Goal: Transaction & Acquisition: Purchase product/service

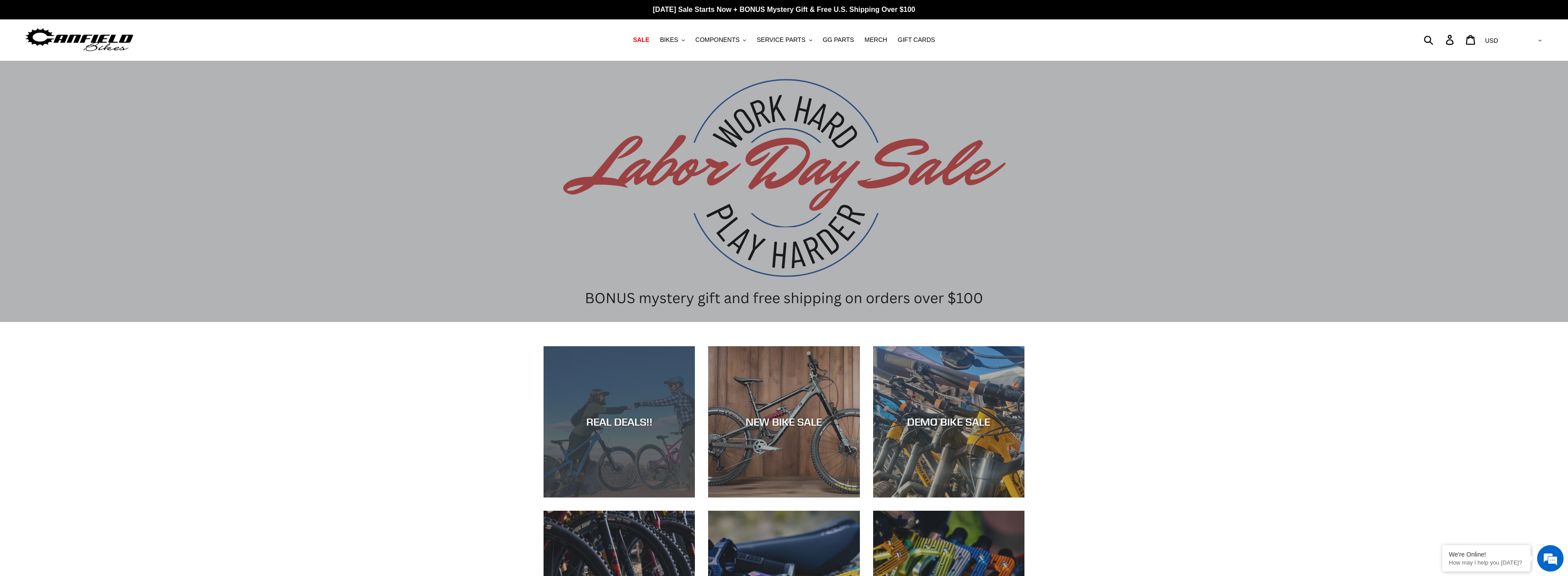
click at [618, 497] on div "REAL DEALS!!" at bounding box center [619, 497] width 151 height 0
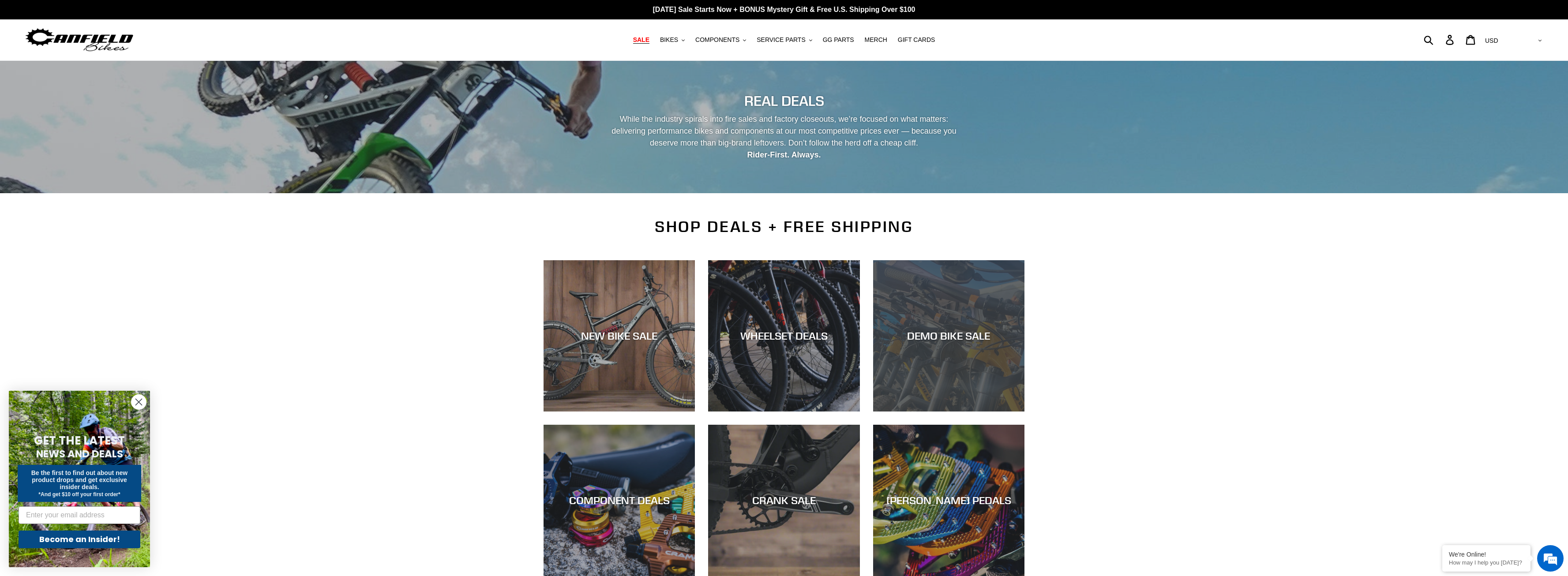
click at [926, 412] on div "DEMO BIKE SALE" at bounding box center [948, 412] width 151 height 0
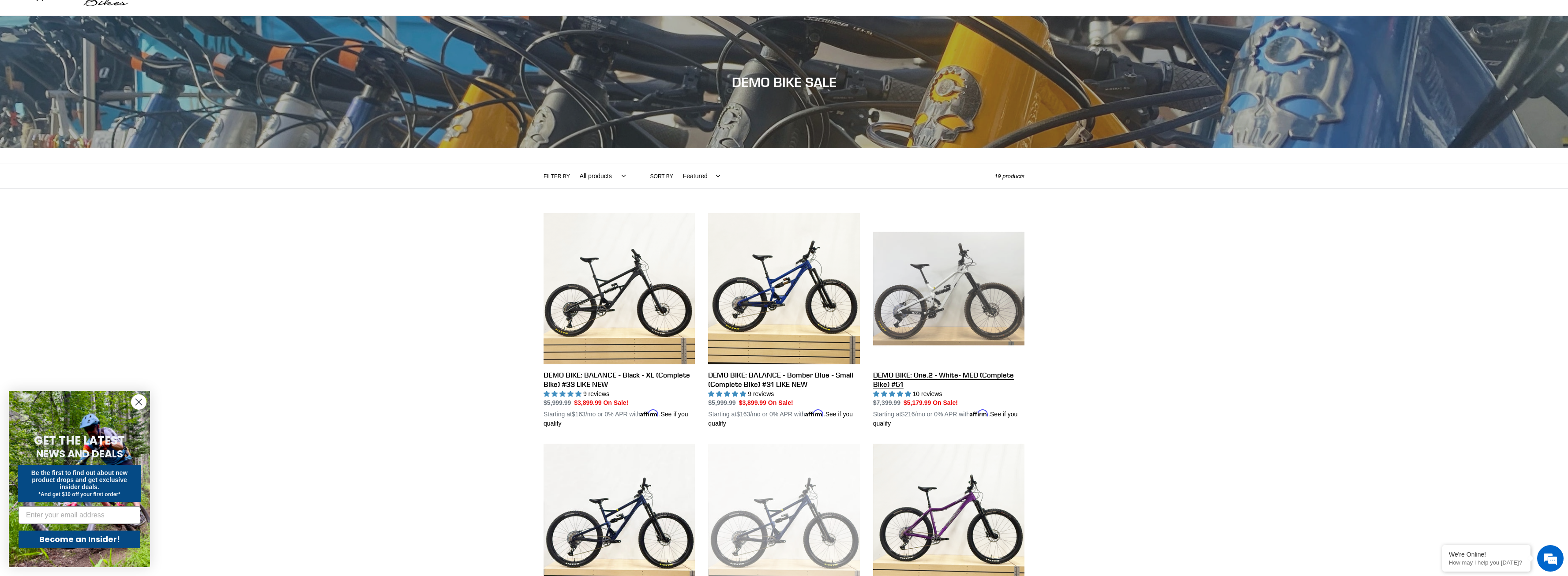
click at [894, 374] on link "DEMO BIKE: One.2 - White- MED (Complete Bike) #51" at bounding box center [948, 320] width 151 height 215
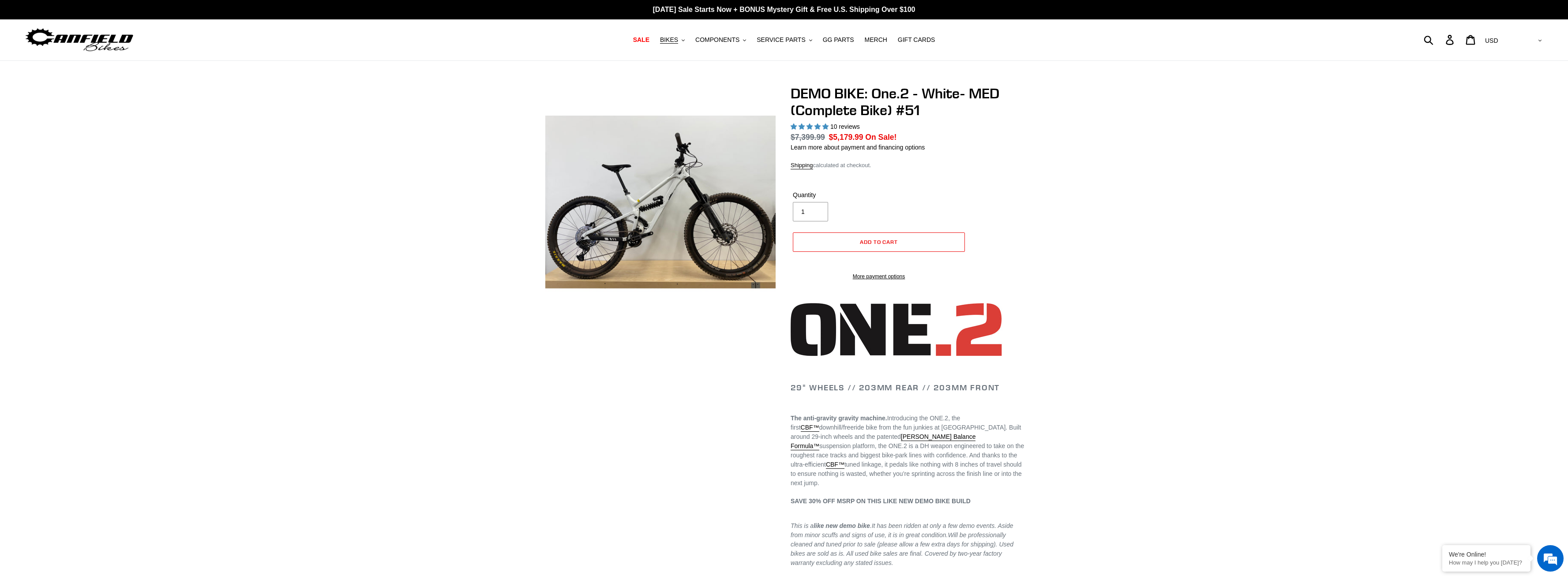
select select "highest-rating"
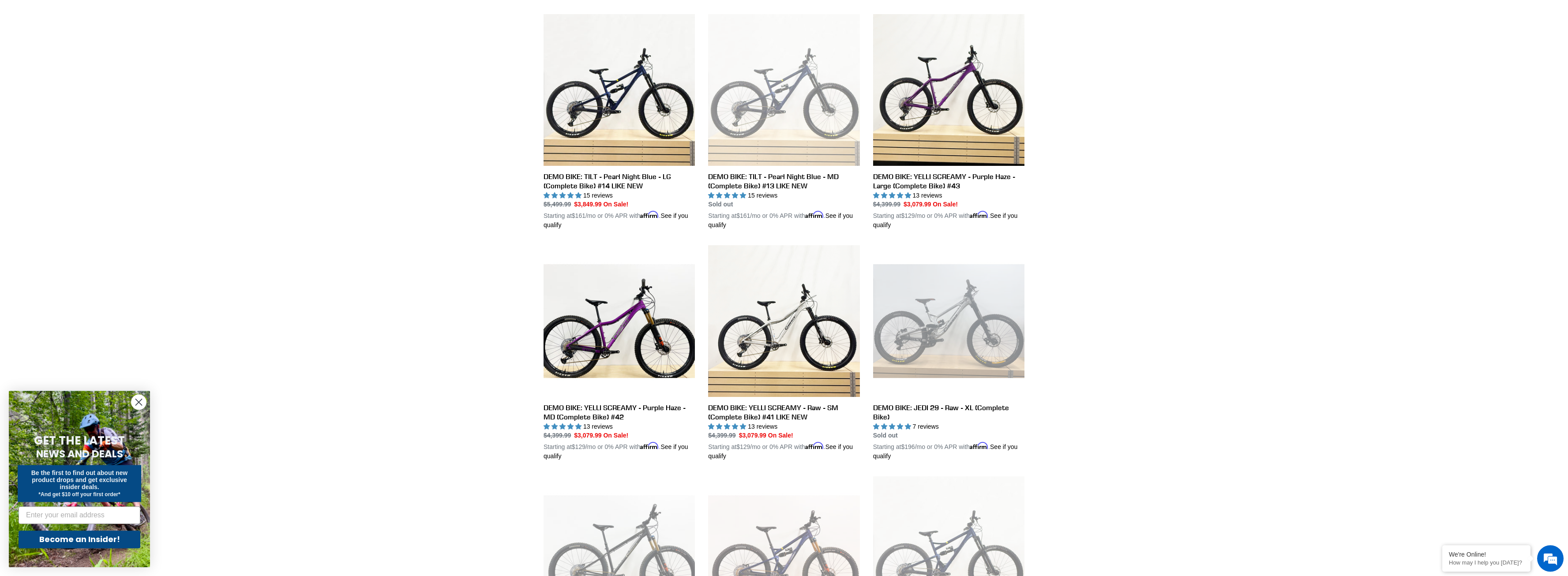
scroll to position [494, 0]
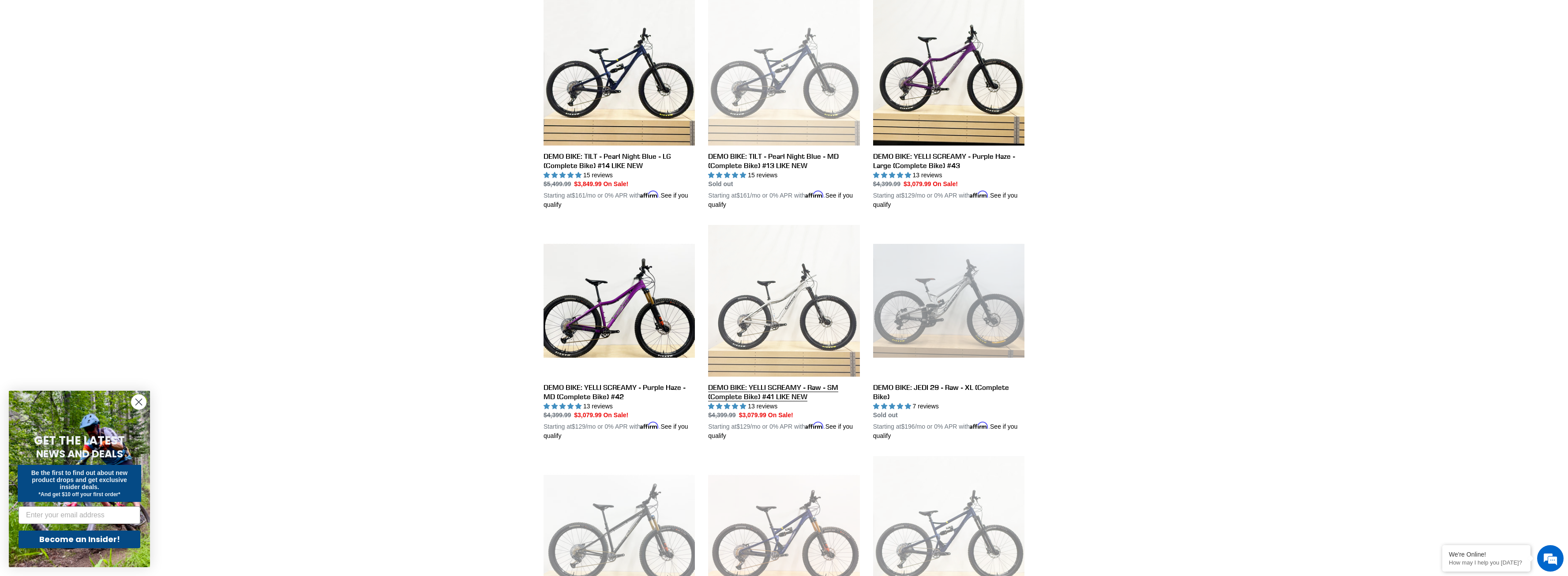
click at [751, 328] on link "DEMO BIKE: YELLI SCREAMY - Raw - SM (Complete Bike) #41 LIKE NEW" at bounding box center [783, 332] width 151 height 215
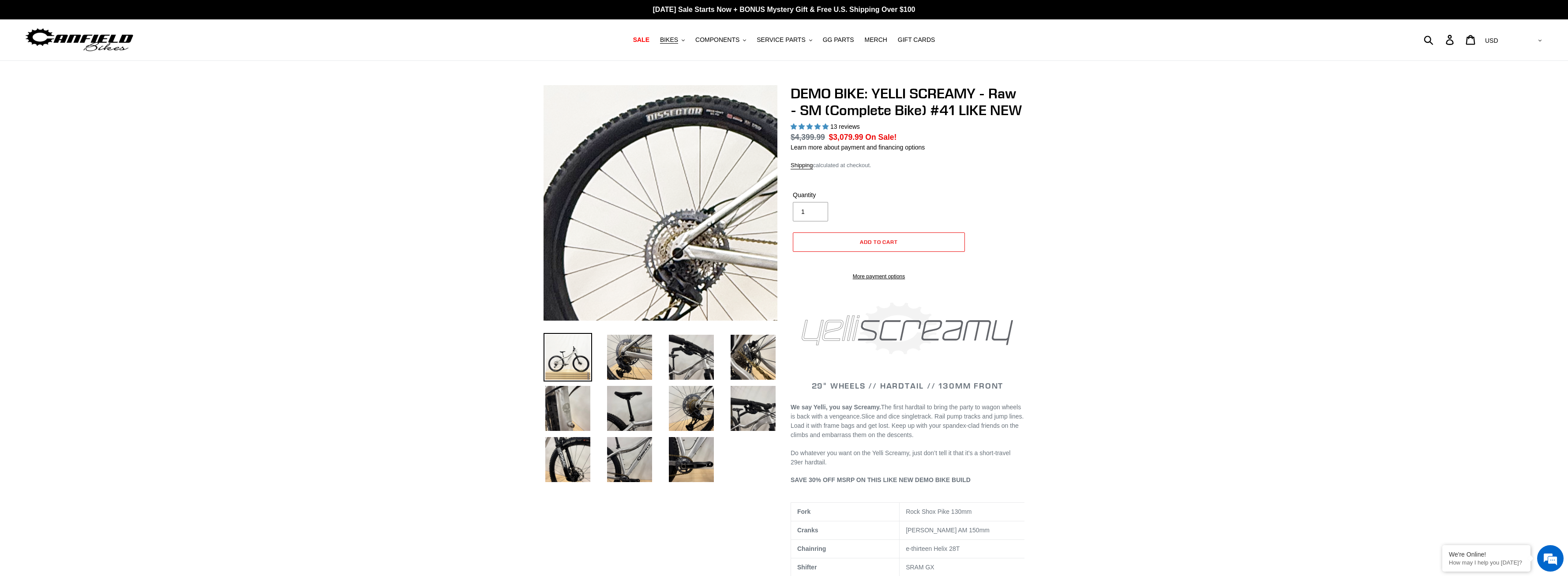
select select "highest-rating"
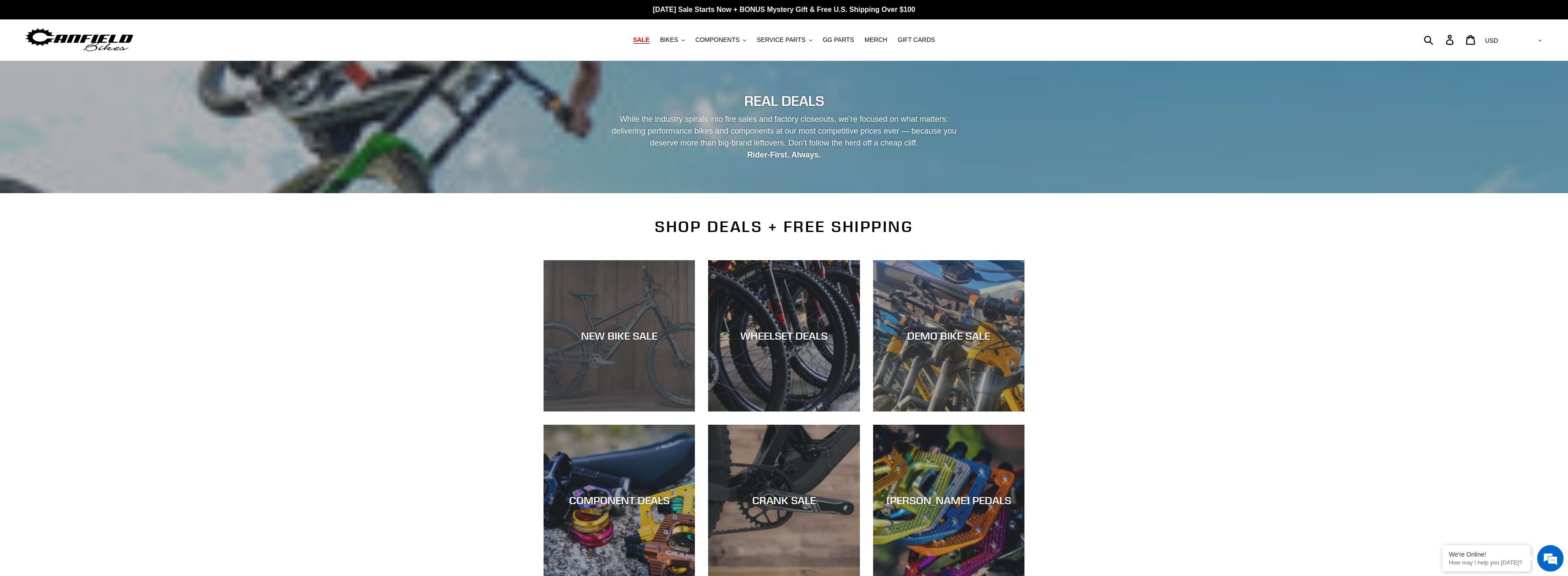
click at [625, 412] on div "NEW BIKE SALE" at bounding box center [619, 412] width 151 height 0
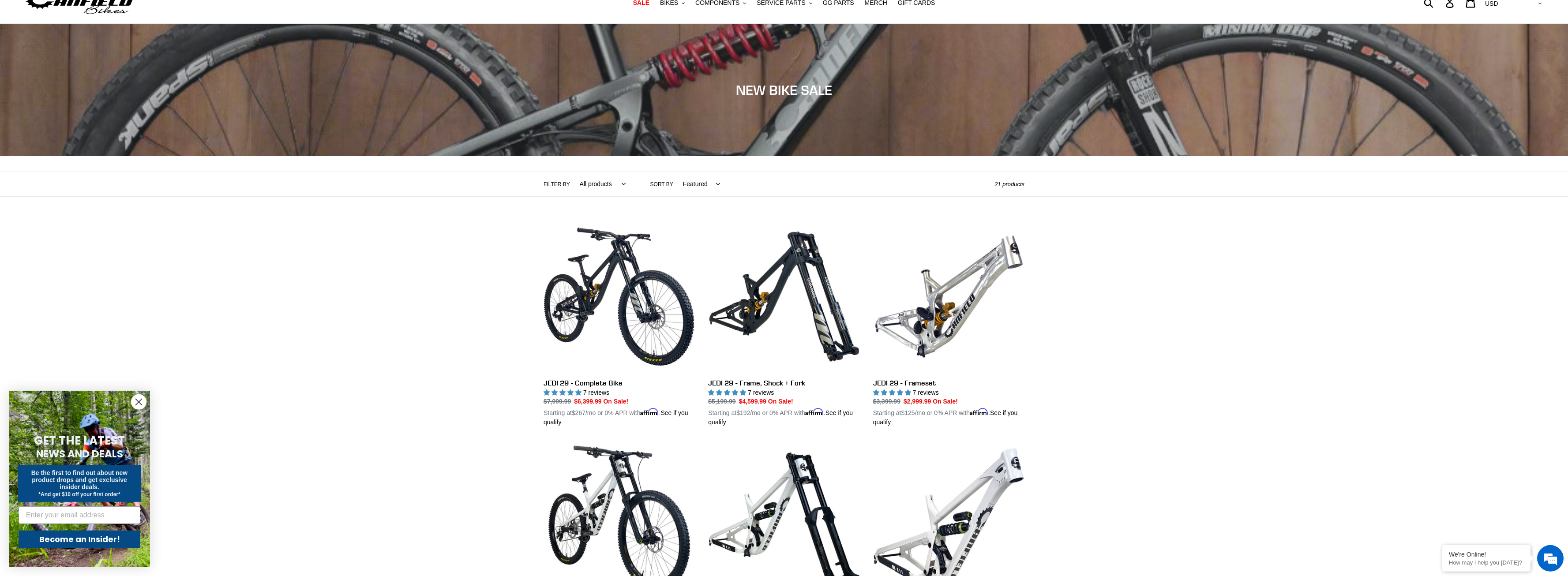
scroll to position [45, 0]
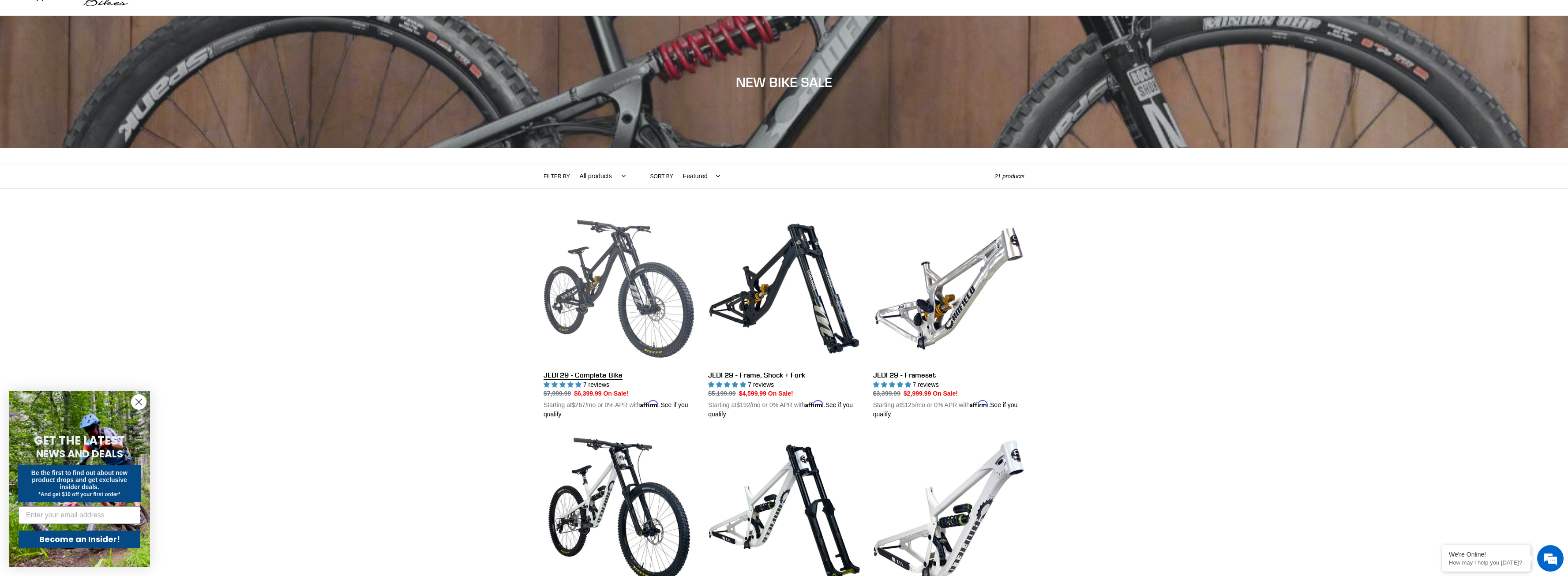
click at [575, 311] on link "JEDI 29 - Complete Bike" at bounding box center [619, 315] width 151 height 206
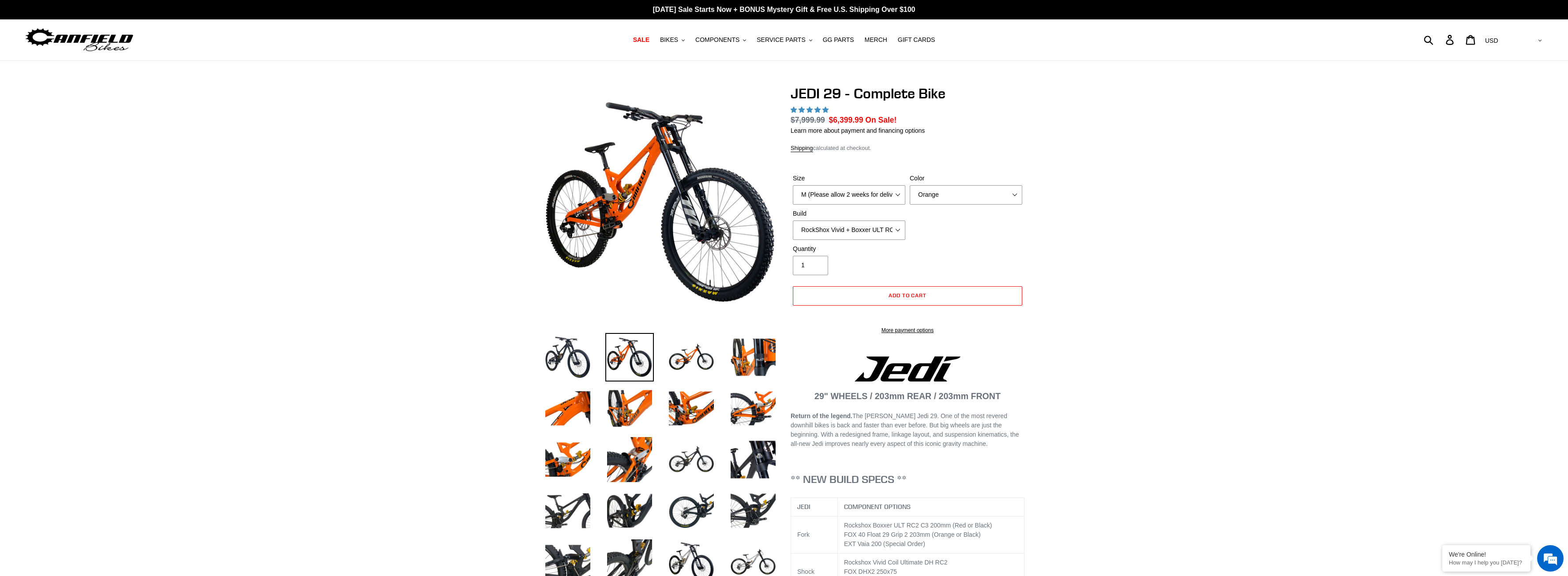
select select "highest-rating"
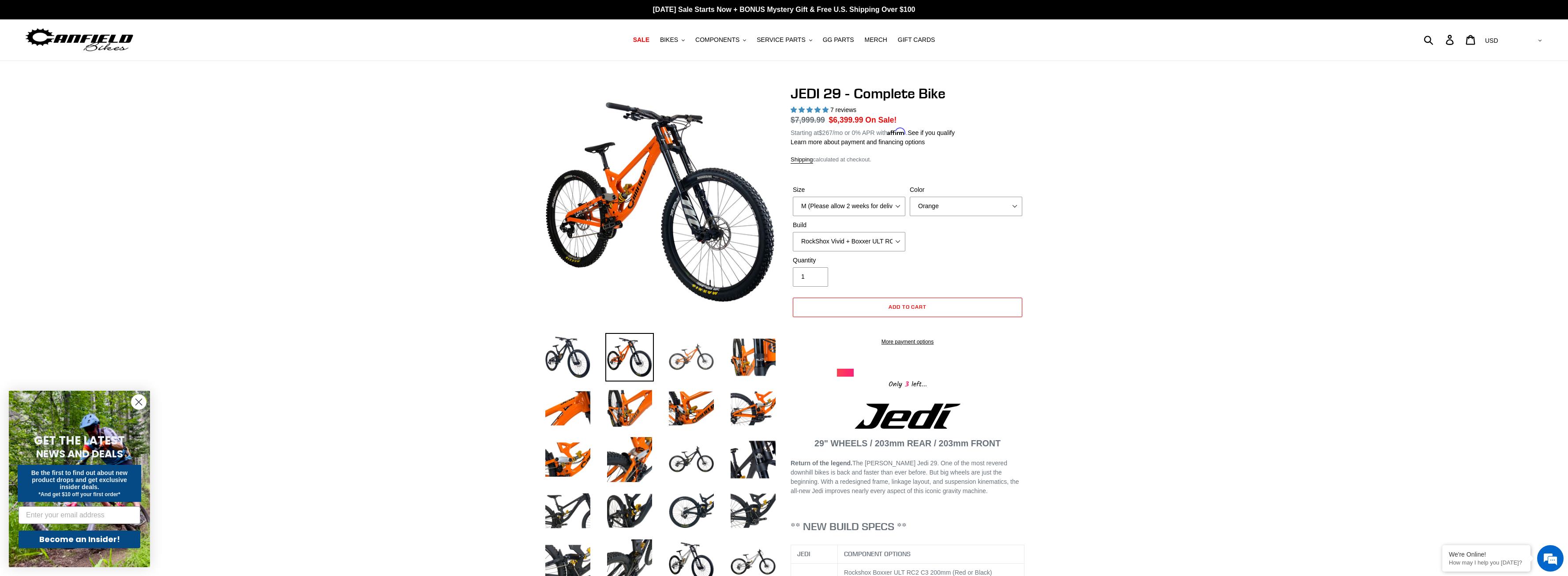
click at [683, 353] on img at bounding box center [691, 357] width 48 height 48
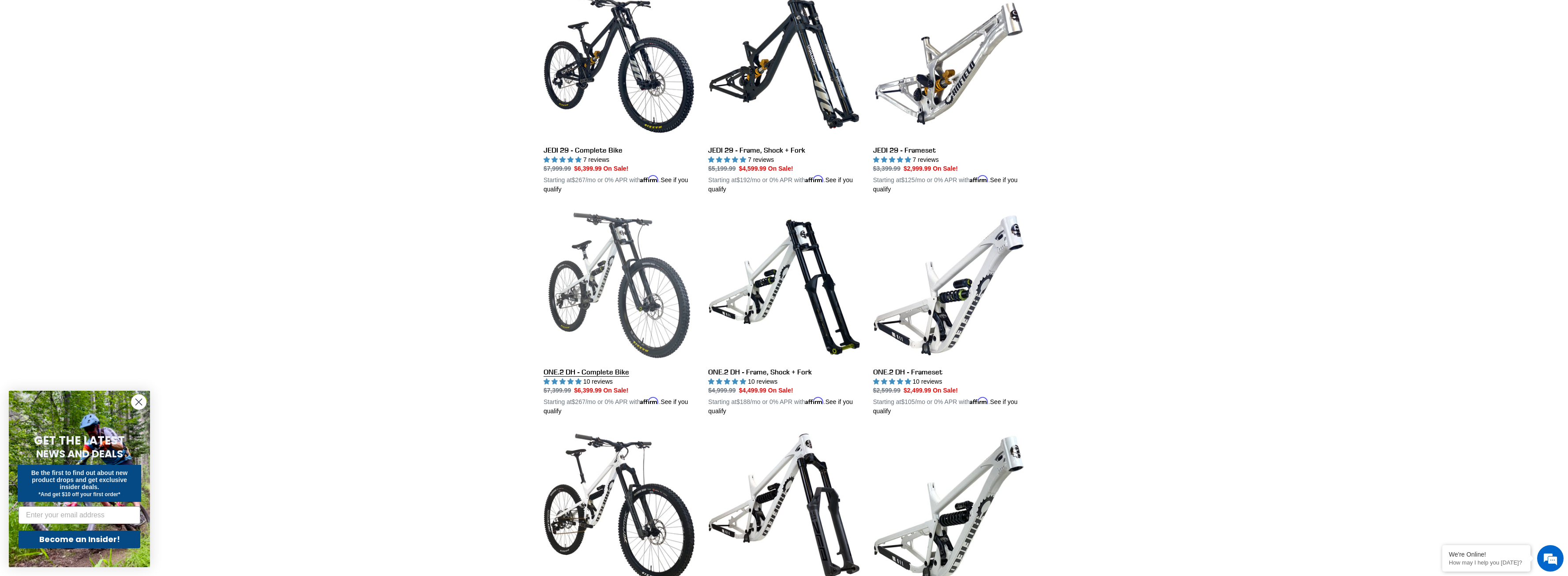
scroll to position [405, 0]
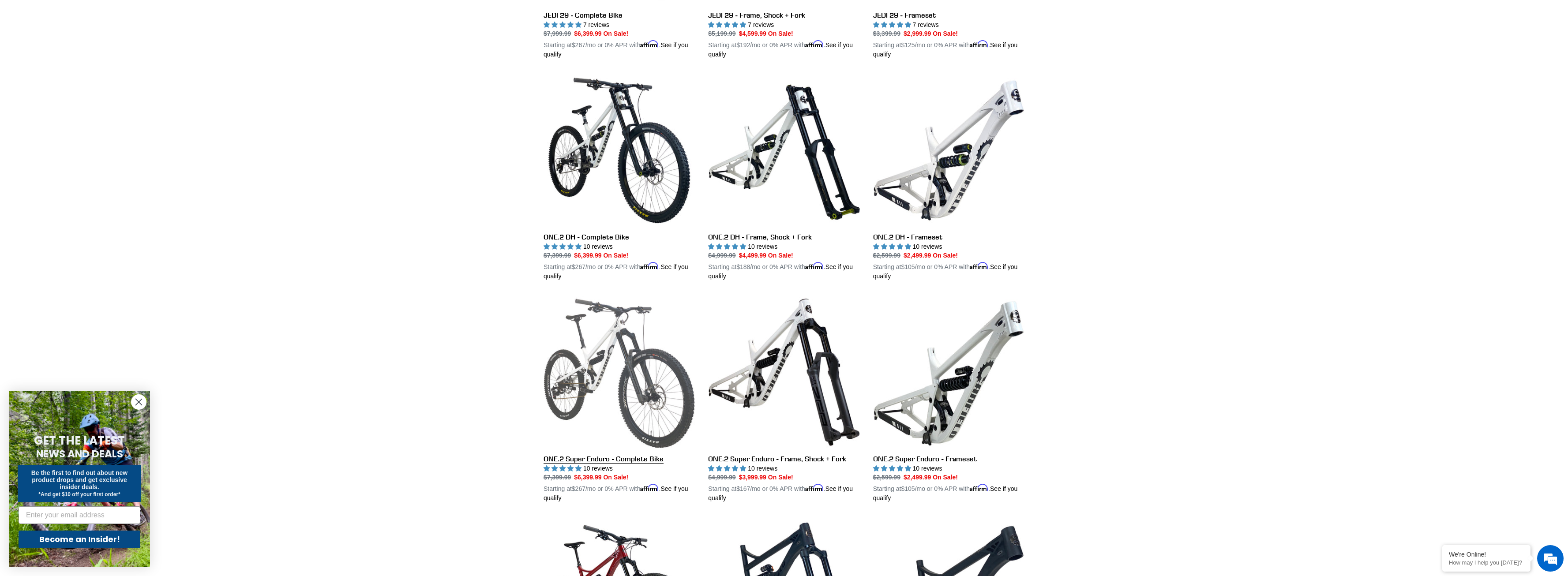
click at [632, 363] on link "ONE.2 Super Enduro - Complete Bike" at bounding box center [619, 399] width 151 height 206
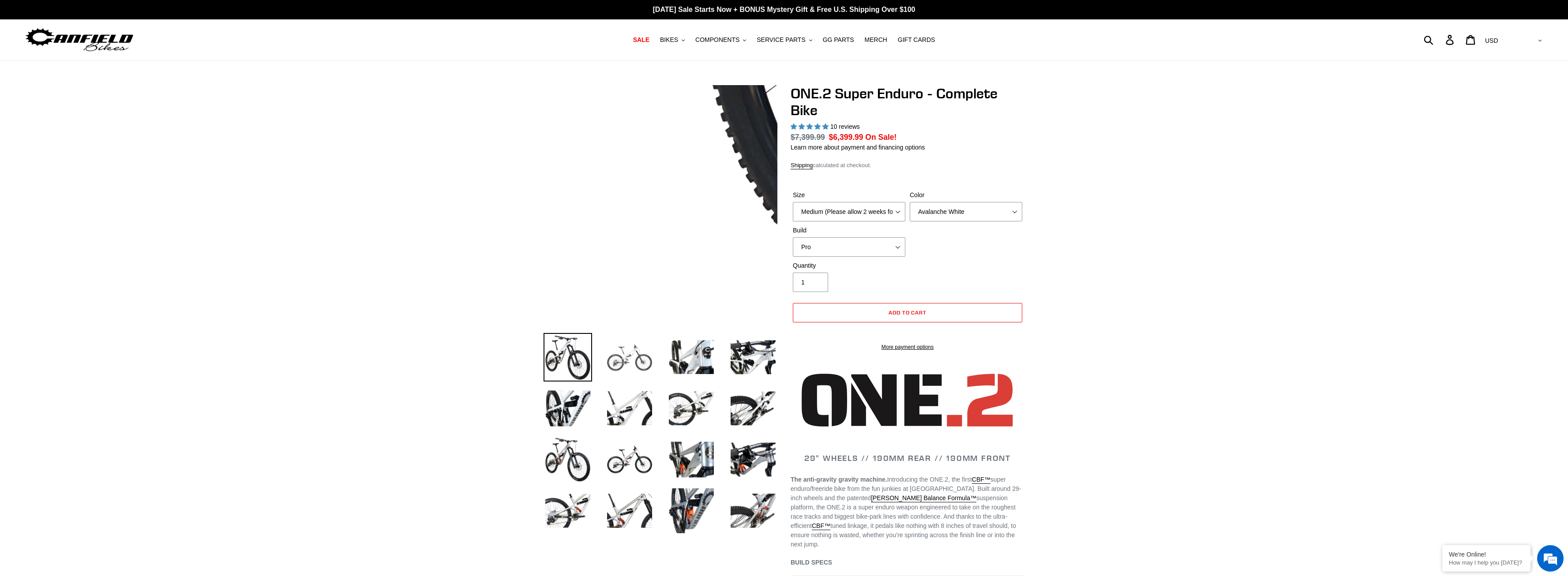
select select "highest-rating"
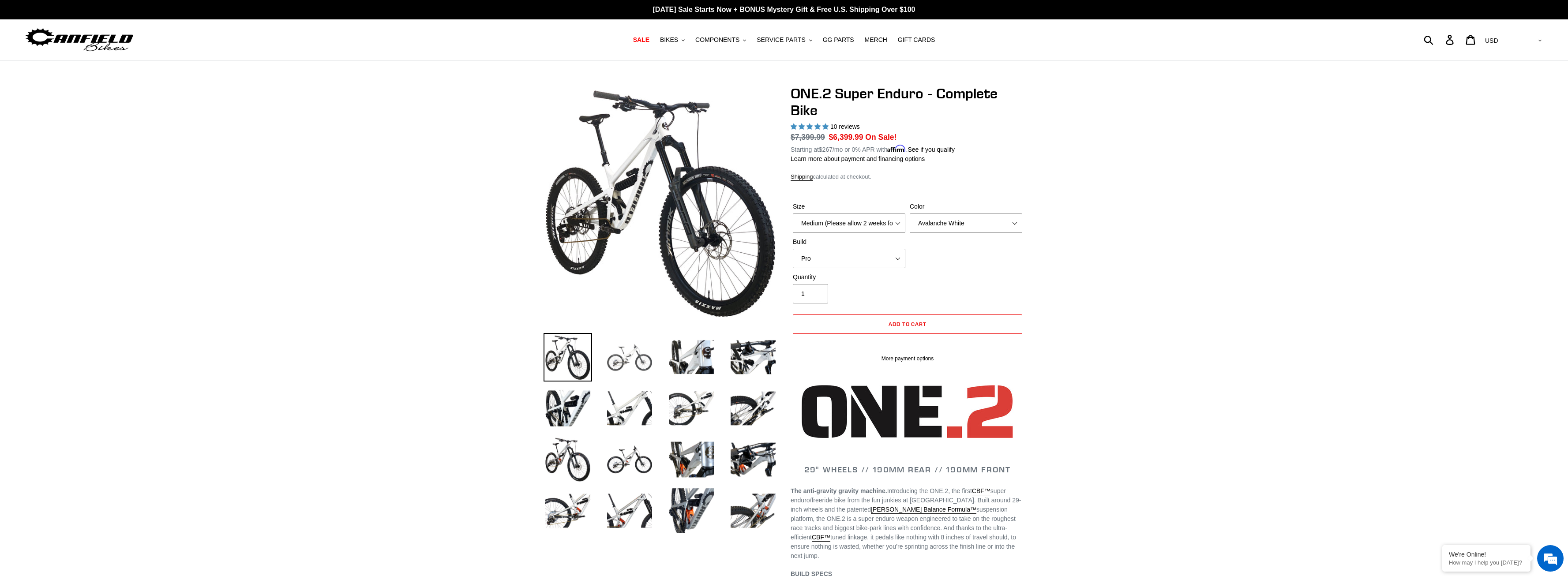
click at [639, 350] on img at bounding box center [629, 357] width 48 height 48
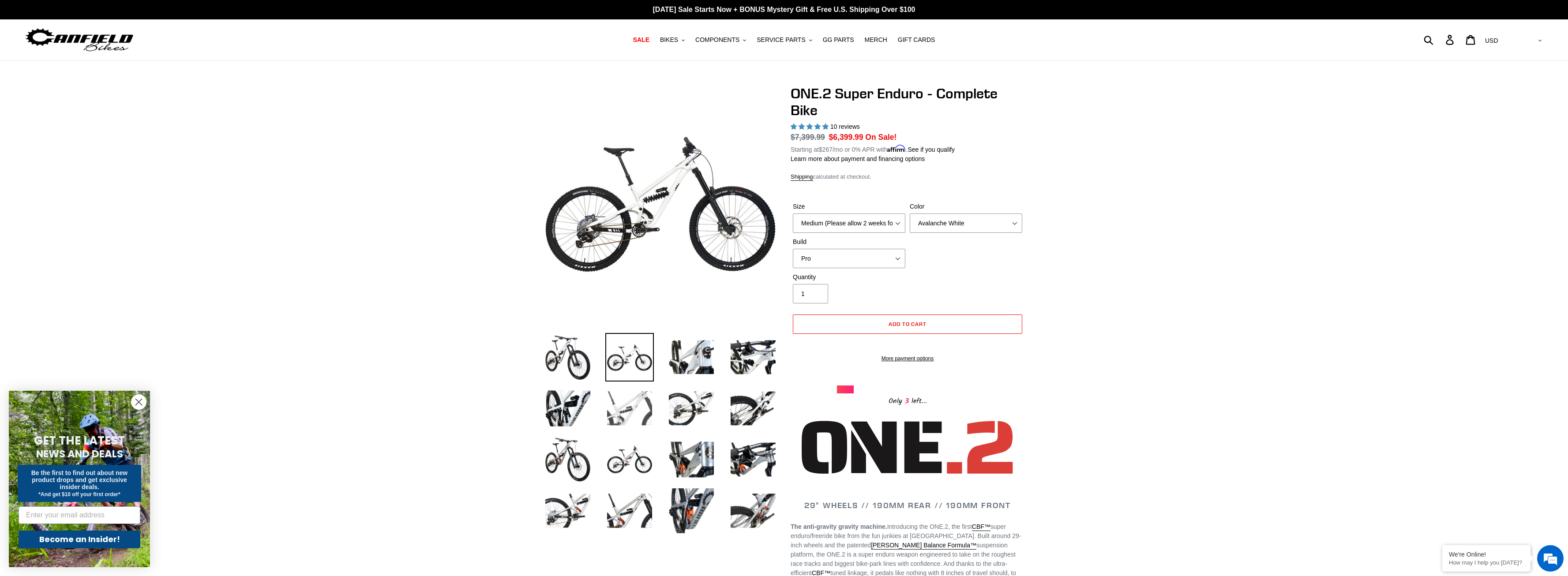
click at [639, 404] on img at bounding box center [629, 408] width 48 height 48
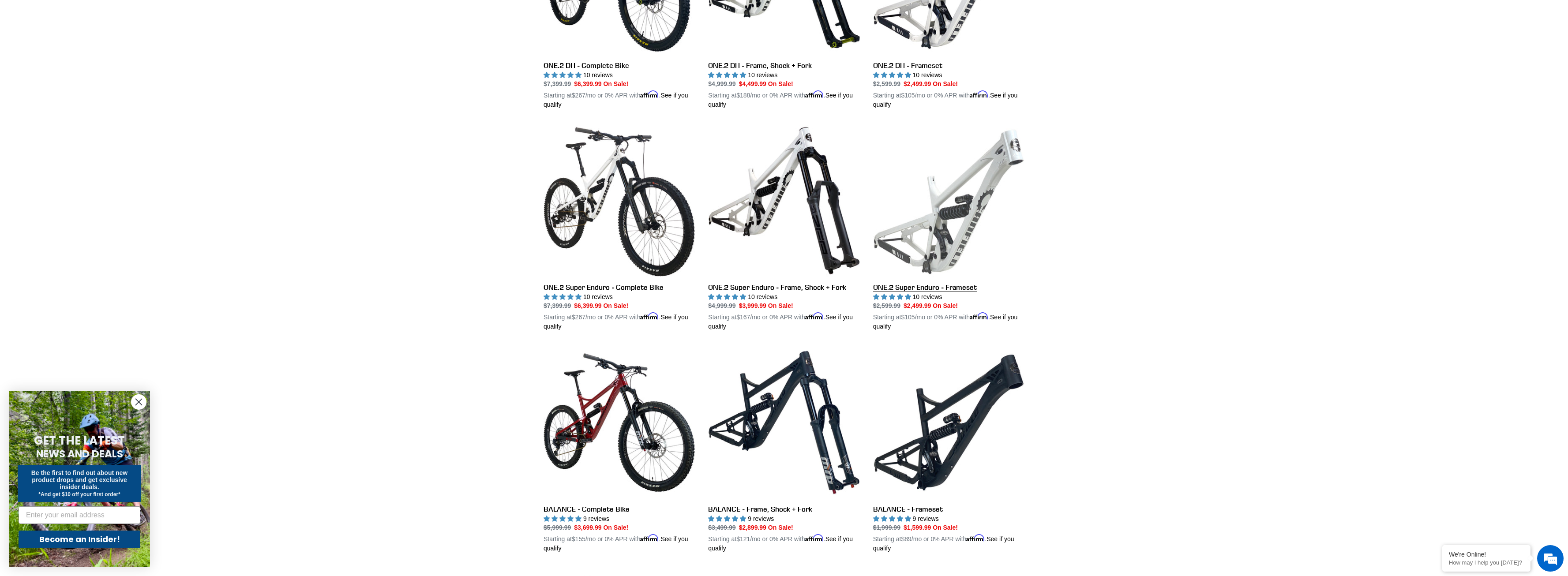
scroll to position [585, 0]
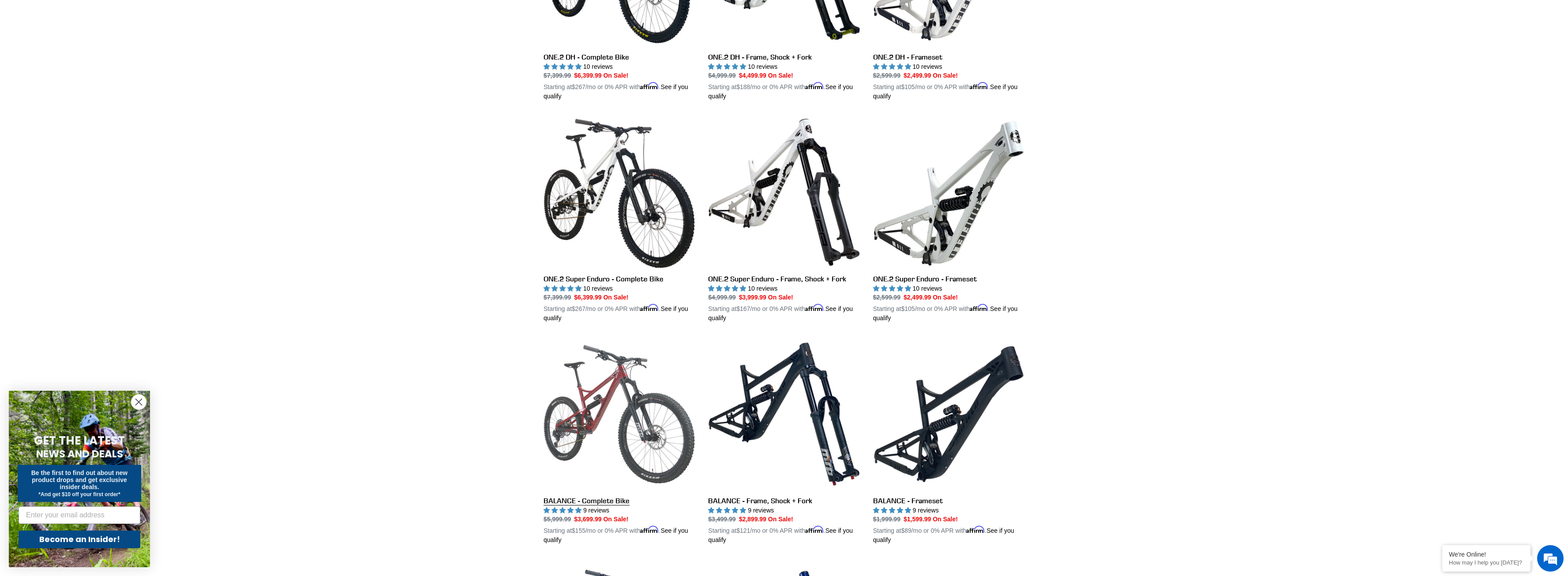
click at [644, 412] on link "BALANCE - Complete Bike" at bounding box center [619, 440] width 151 height 206
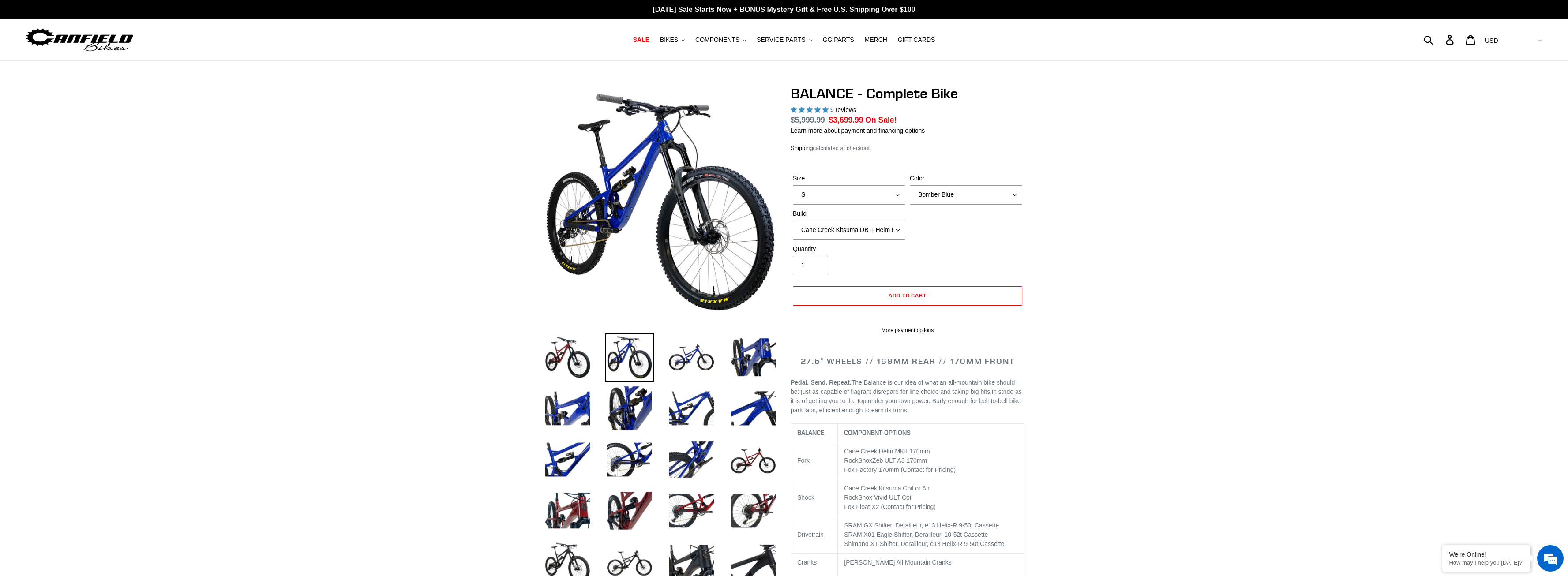
select select "highest-rating"
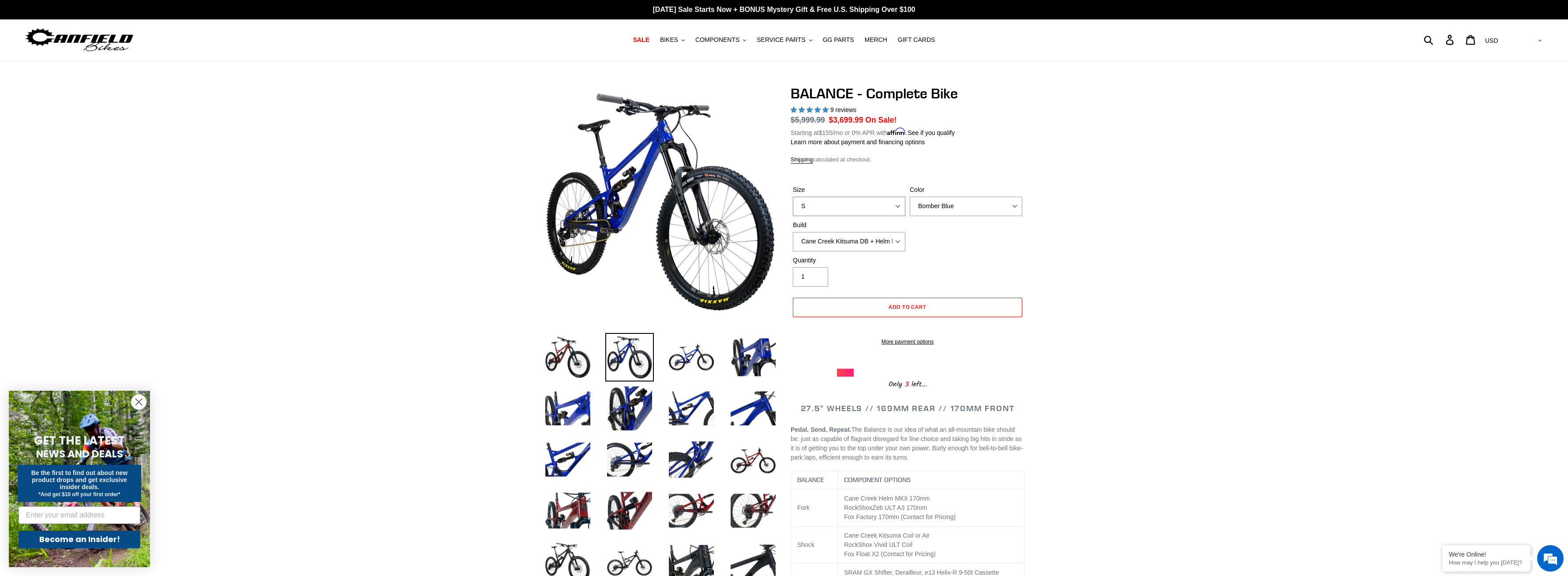
click at [793, 196] on select "S M L XL" at bounding box center [849, 206] width 113 height 19
select select "M"
click option "M" at bounding box center [0, 0] width 0 height 0
click at [909, 196] on select "Bomber Blue Goat's Blood Stealth Black" at bounding box center [965, 206] width 113 height 19
click option "Goat's Blood" at bounding box center [0, 0] width 0 height 0
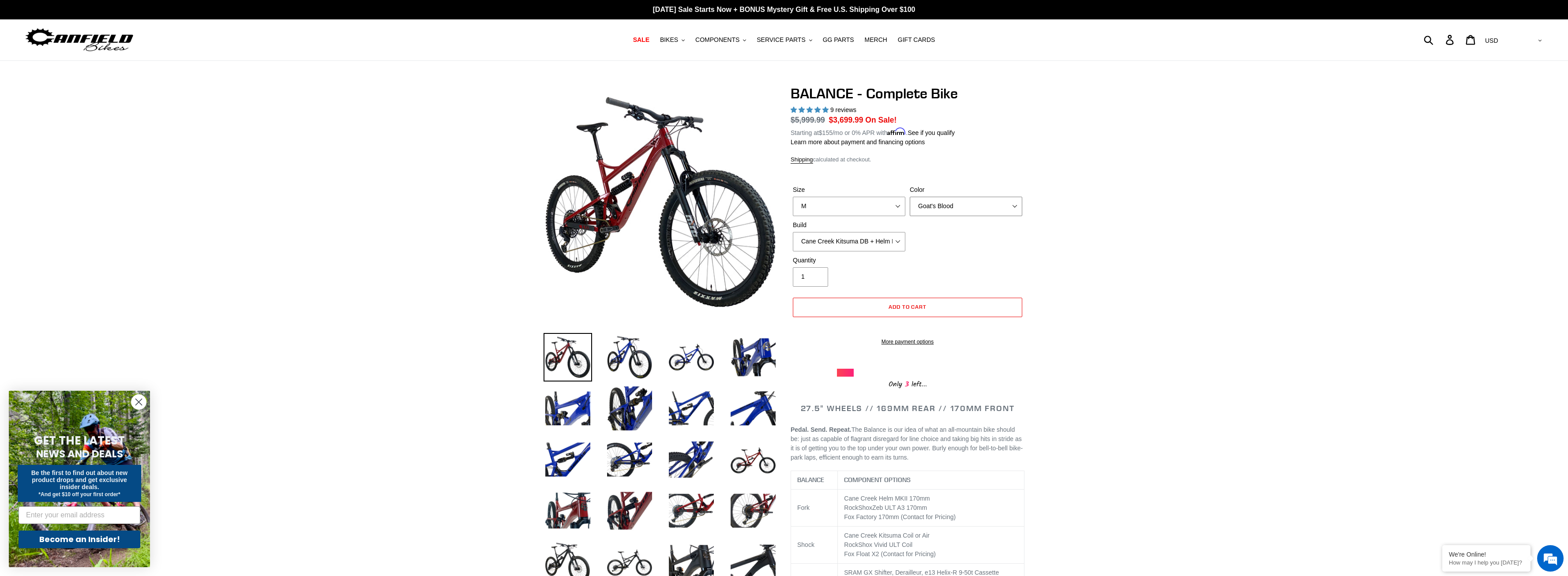
click at [909, 196] on select "Bomber Blue Goat's Blood Stealth Black" at bounding box center [965, 206] width 113 height 19
click option "Stealth Black" at bounding box center [0, 0] width 0 height 0
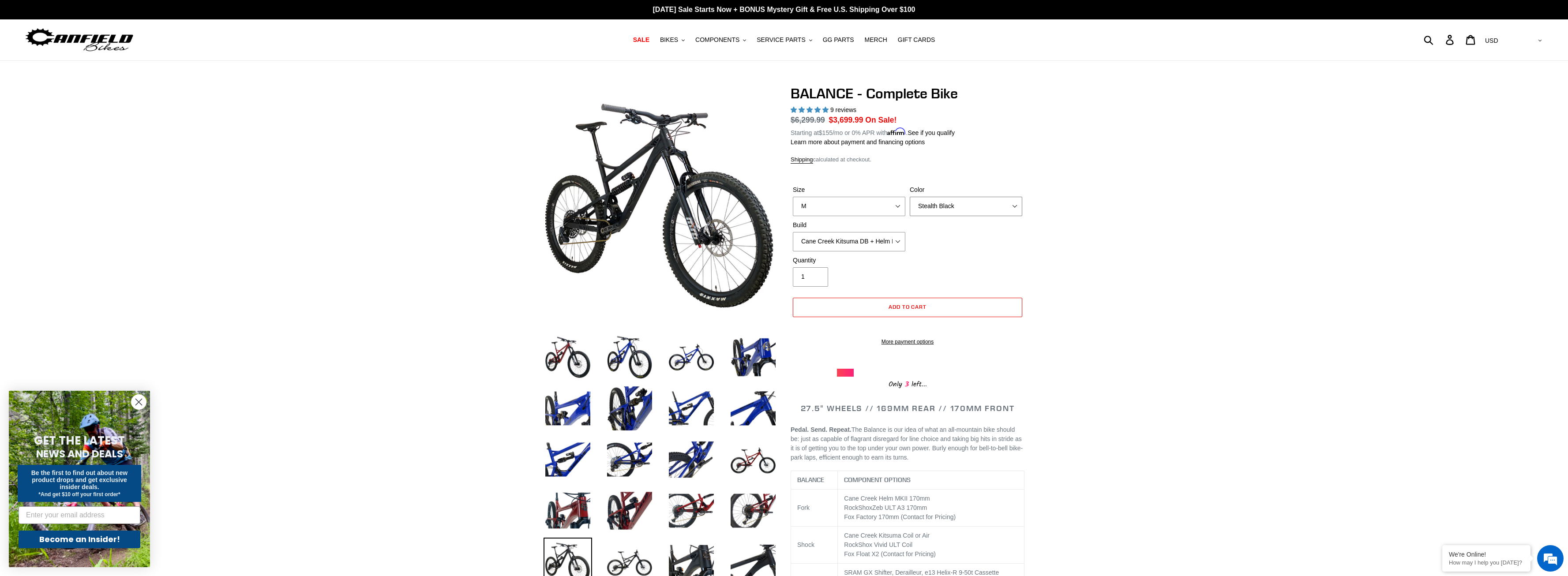
click at [909, 196] on select "Bomber Blue Goat's Blood Stealth Black" at bounding box center [965, 206] width 113 height 19
select select "Goat's Blood"
click option "Goat's Blood" at bounding box center [0, 0] width 0 height 0
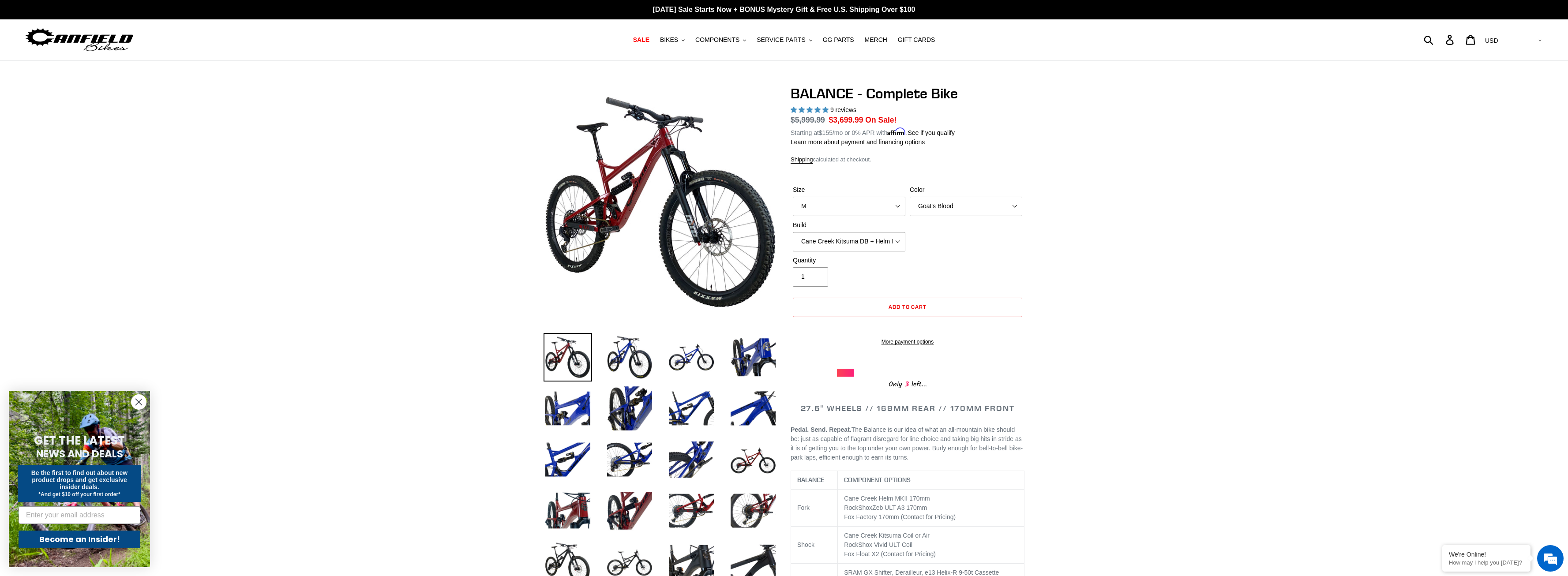
click at [793, 232] on select "Cane Creek Kitsuma DB + Helm MKII + SRAM GX Cane Creek Kitsuma DB + Helm MKII +…" at bounding box center [849, 241] width 113 height 19
click option "Cane Creek Kitsuma DB + Helm MKII + SRAM XO" at bounding box center [0, 0] width 0 height 0
click at [793, 232] on select "Cane Creek Kitsuma DB + Helm MKII + SRAM GX Cane Creek Kitsuma DB + Helm MKII +…" at bounding box center [849, 241] width 113 height 19
click option "Cane Creek Kitsuma DB + Helm MKII + Shimano XT" at bounding box center [0, 0] width 0 height 0
click at [869, 251] on div "Size S M L XL Color Bomber Blue Goat's Blood Stealth Black Build Cane Creek Kit…" at bounding box center [907, 220] width 233 height 70
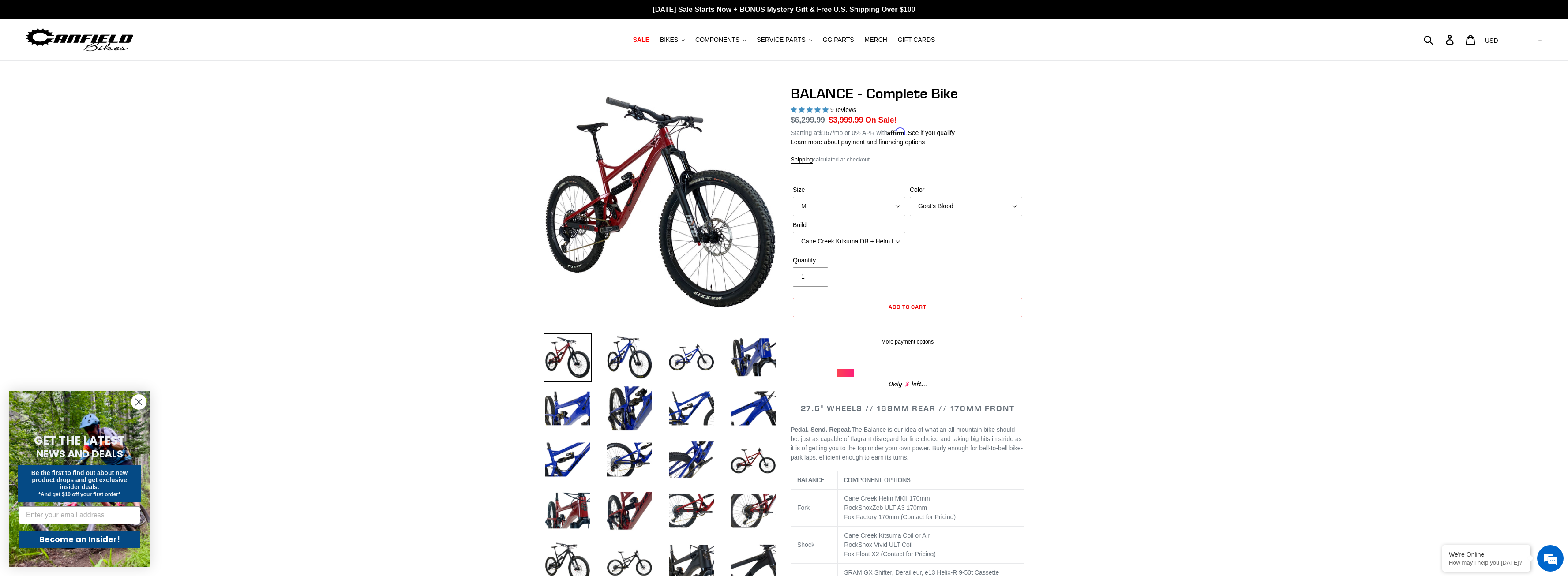
click at [793, 232] on select "Cane Creek Kitsuma DB + Helm MKII + SRAM GX Cane Creek Kitsuma DB + Helm MKII +…" at bounding box center [849, 241] width 113 height 19
click option "Cane Creek Kitsuma DB + Helm MKII + SRAM GX" at bounding box center [0, 0] width 0 height 0
click at [793, 232] on select "Cane Creek Kitsuma DB + Helm MKII + SRAM GX Cane Creek Kitsuma DB + Helm MKII +…" at bounding box center [849, 241] width 113 height 19
click option "Cane Creek Kitsuma DB + Helm MKII + SRAM XO" at bounding box center [0, 0] width 0 height 0
click at [793, 232] on select "Cane Creek Kitsuma DB + Helm MKII + SRAM GX Cane Creek Kitsuma DB + Helm MKII +…" at bounding box center [849, 241] width 113 height 19
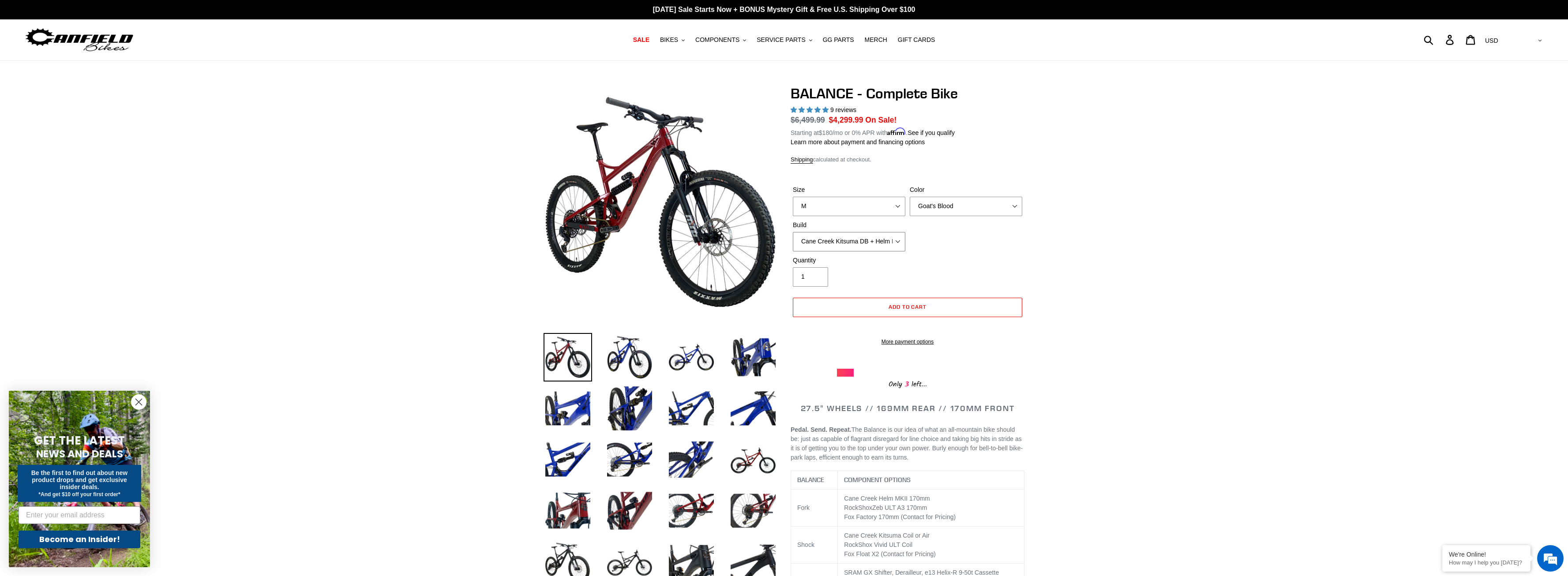
select select "Cane Creek Kitsuma DB + Helm MKII + Shimano XT"
click option "Cane Creek Kitsuma DB + Helm MKII + Shimano XT" at bounding box center [0, 0] width 0 height 0
click at [793, 232] on select "Cane Creek Kitsuma DB + Helm MKII + SRAM GX Cane Creek Kitsuma DB + Helm MKII +…" at bounding box center [849, 241] width 113 height 19
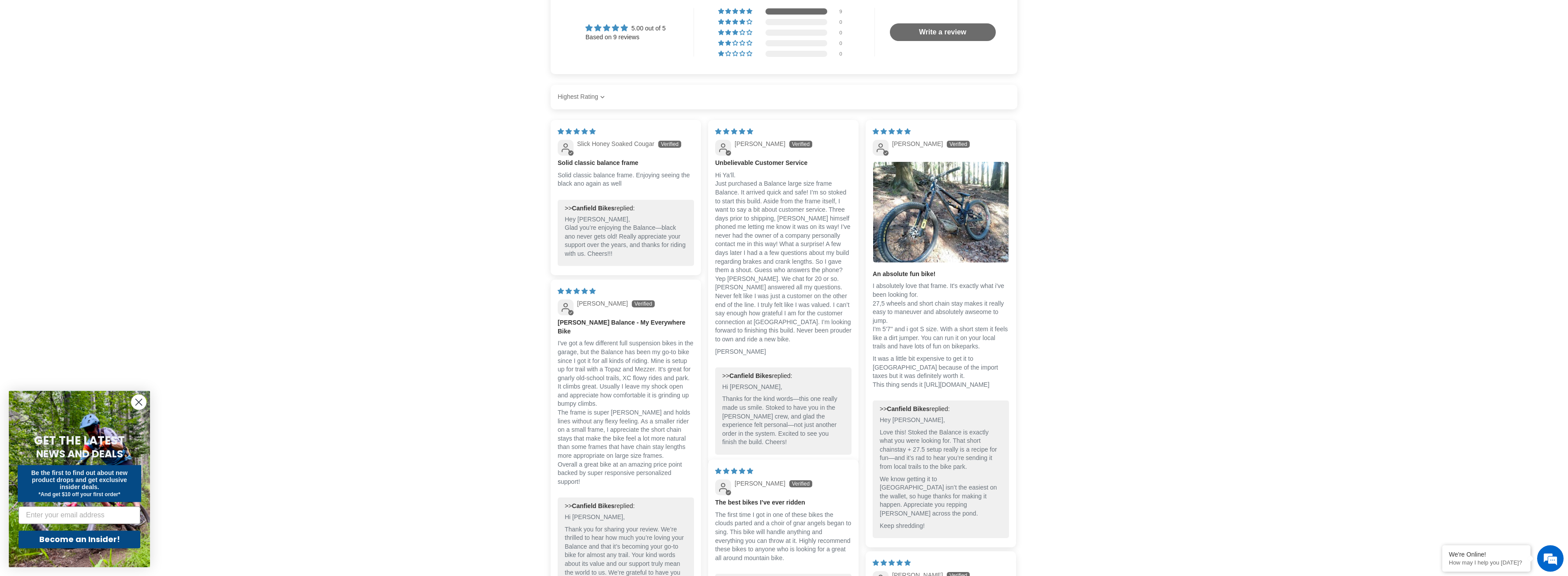
scroll to position [1799, 0]
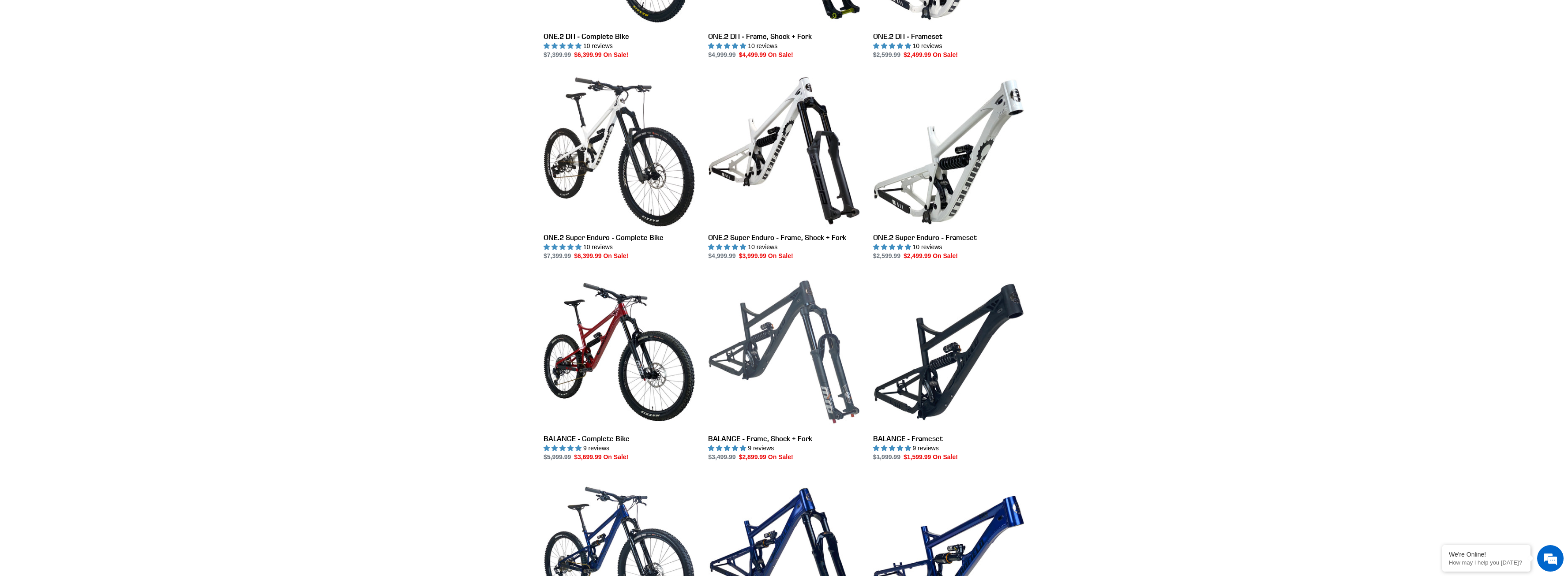
scroll to position [585, 0]
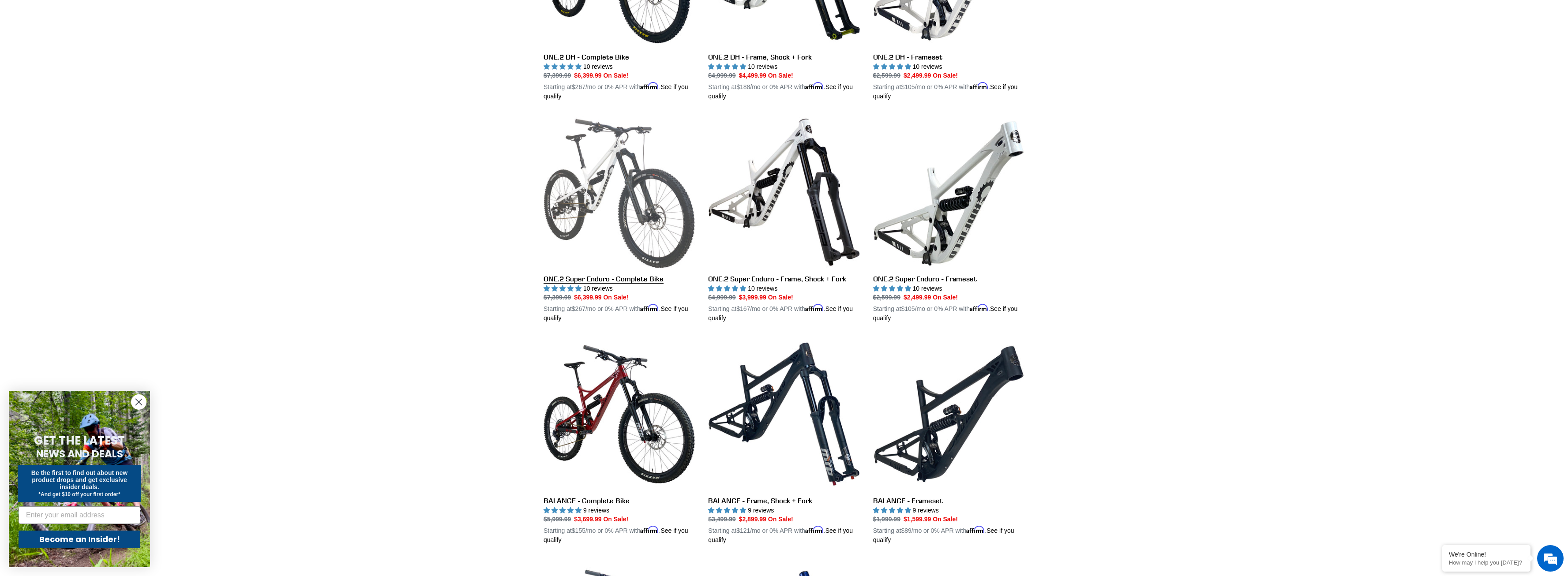
click at [663, 223] on link "ONE.2 Super Enduro - Complete Bike" at bounding box center [619, 219] width 151 height 206
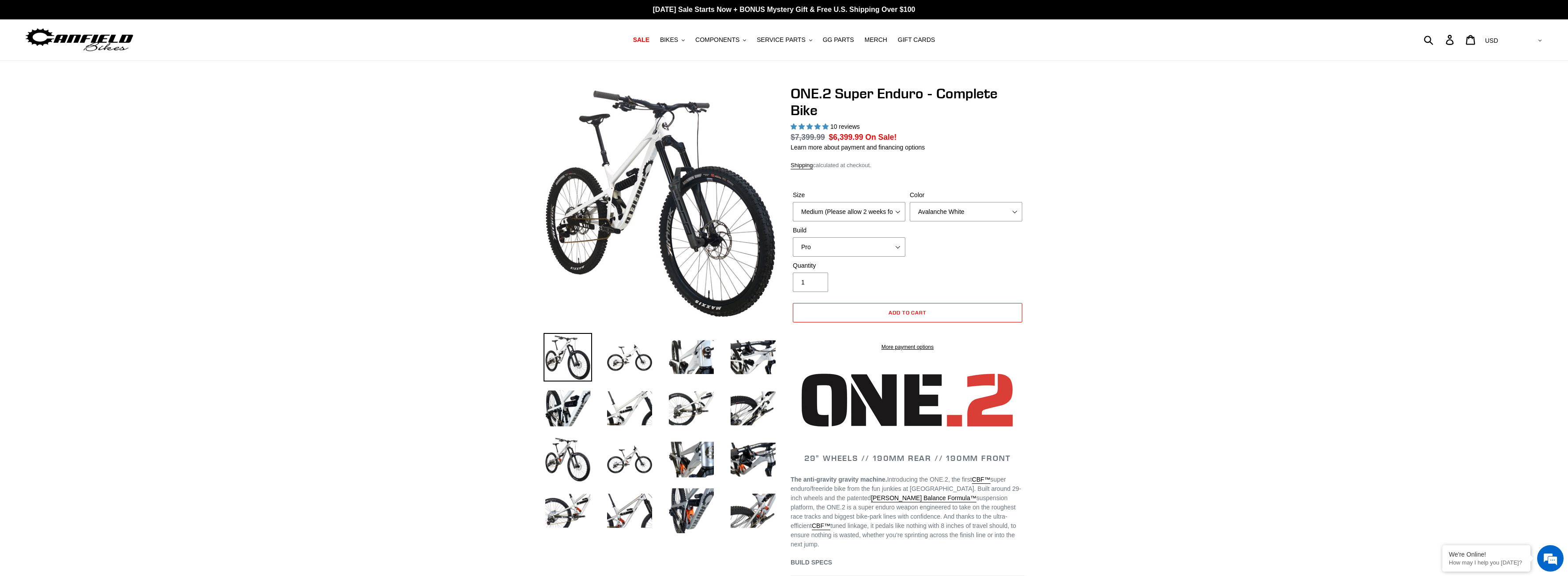
select select "highest-rating"
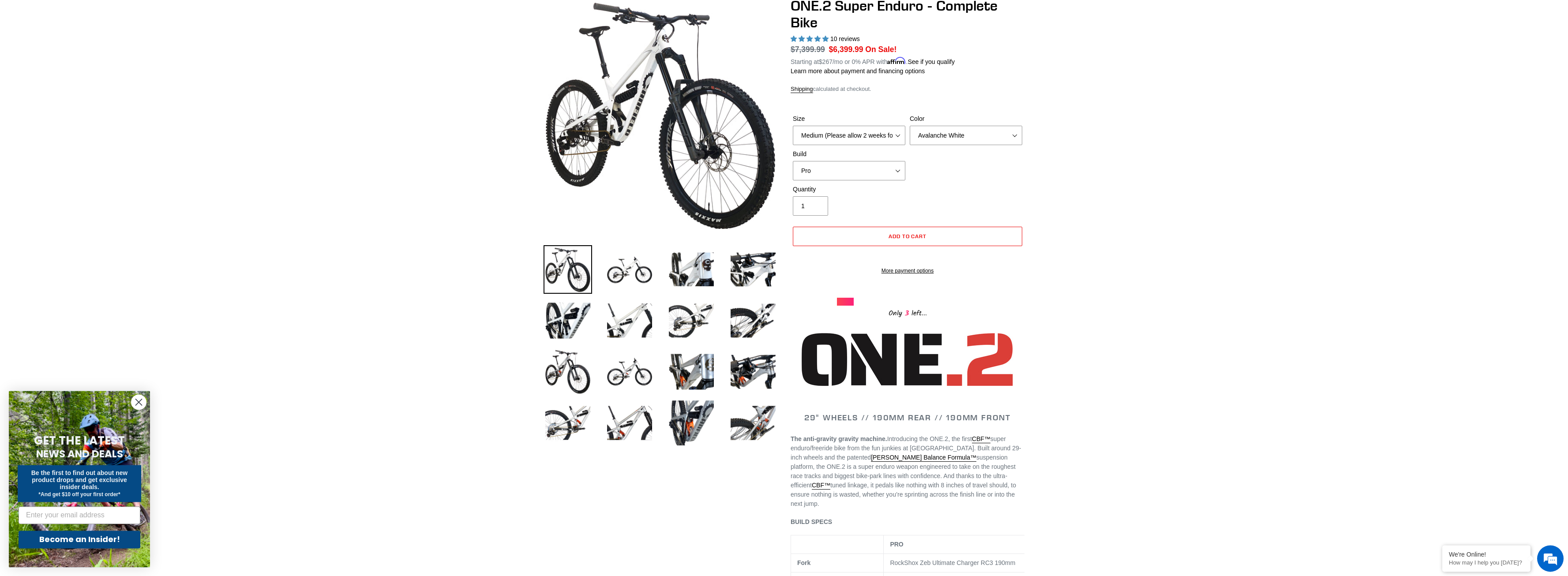
scroll to position [90, 0]
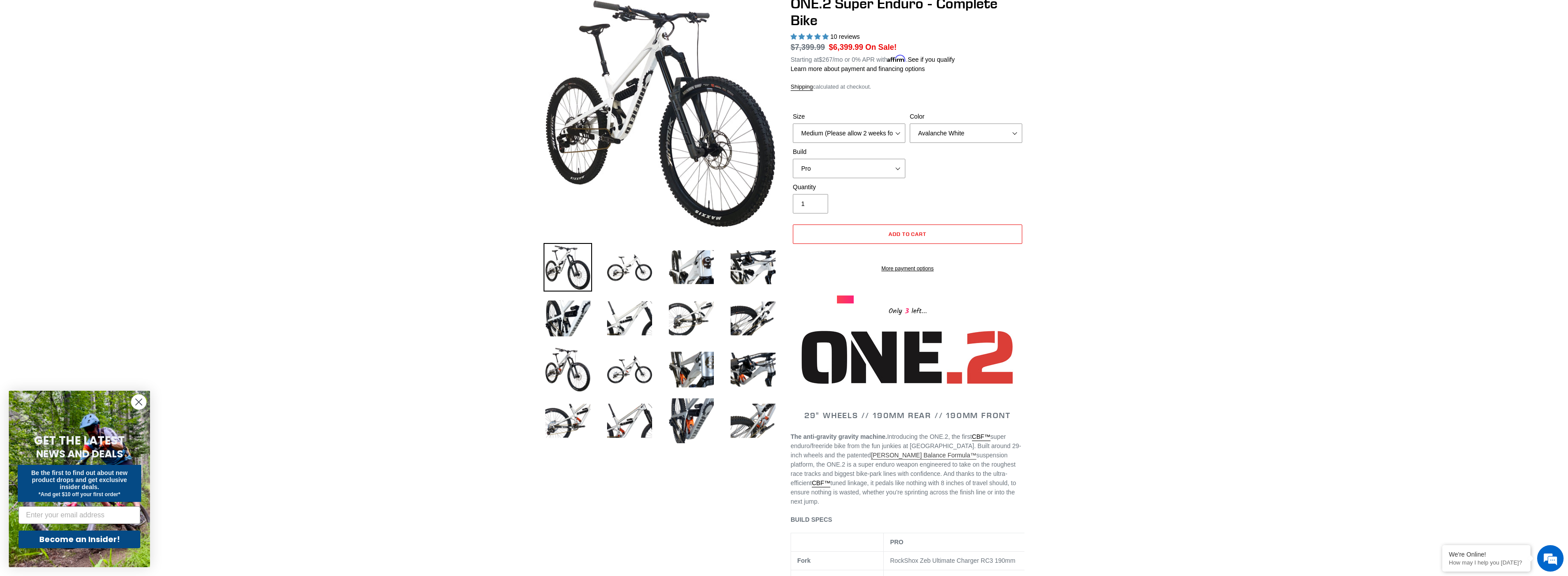
click at [892, 459] on link "Canfield Balance Formula™" at bounding box center [923, 455] width 105 height 8
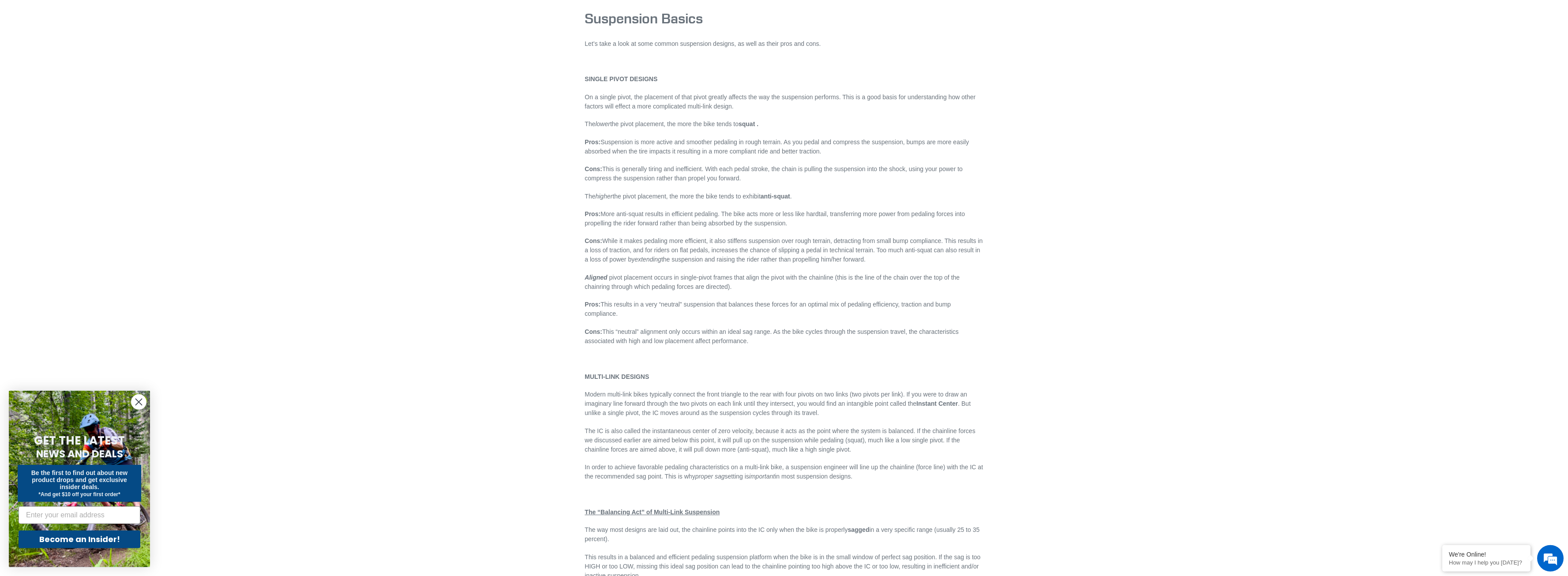
scroll to position [1574, 0]
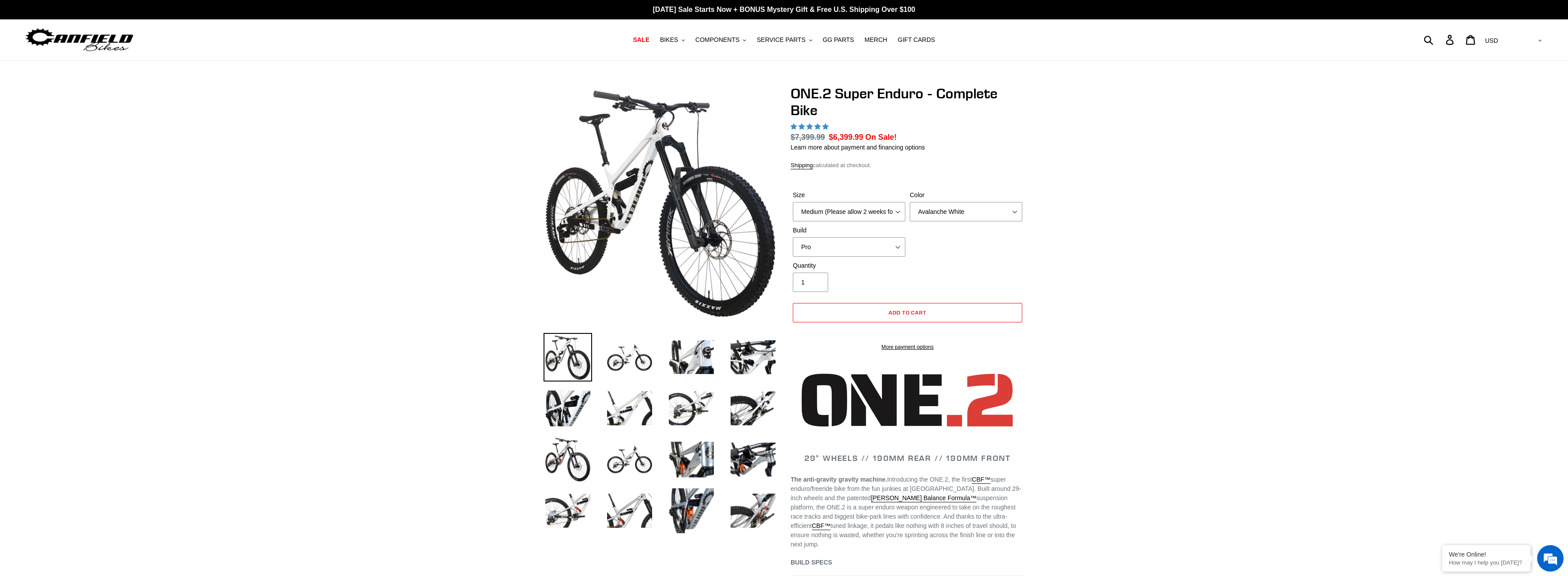
scroll to position [90, 0]
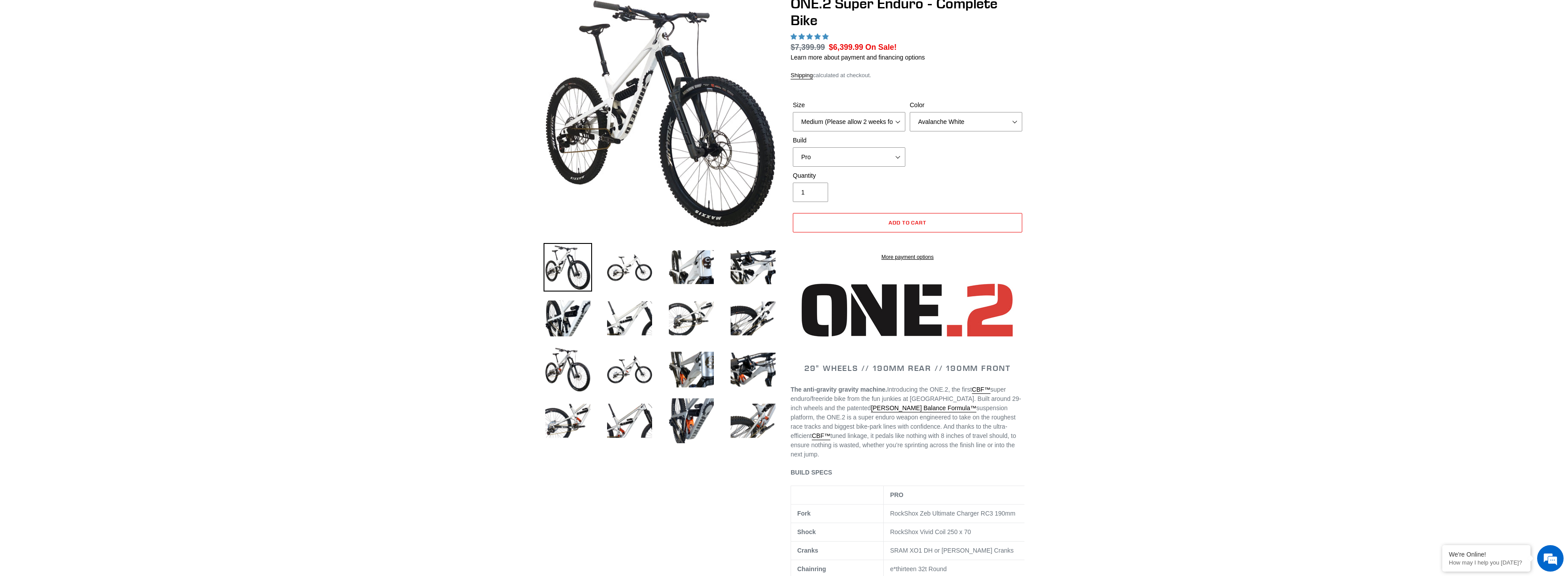
select select "highest-rating"
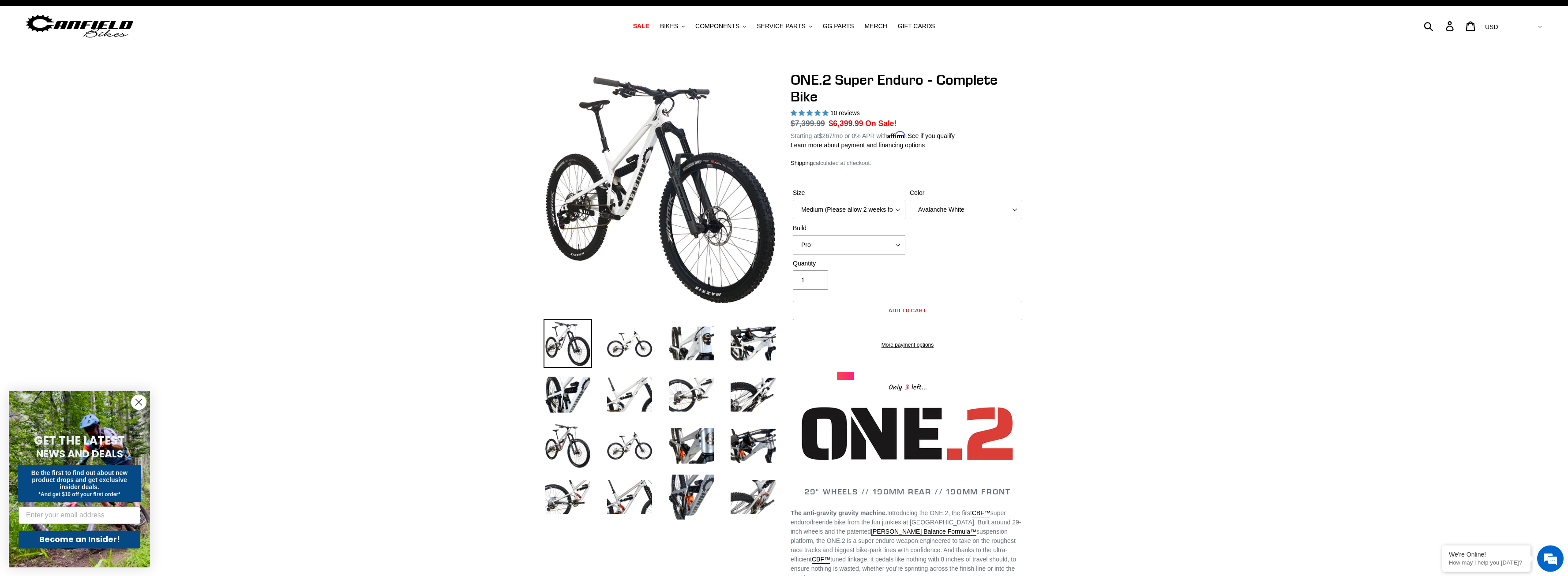
scroll to position [0, 0]
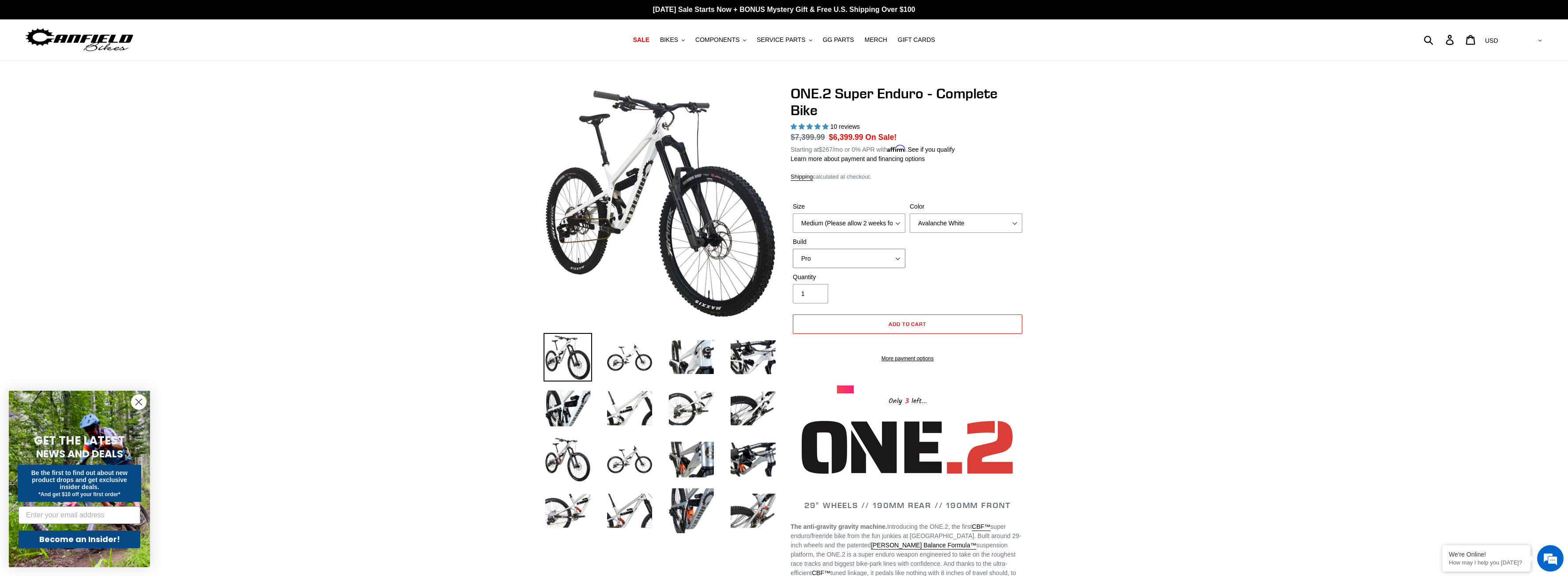
click at [793, 249] on select "Pro" at bounding box center [849, 258] width 113 height 19
click at [938, 256] on div "Size Medium (Please allow 2 weeks for delivery) Large (Sold Out) Color Avalanch…" at bounding box center [907, 237] width 233 height 70
click at [793, 214] on select "Medium (Please allow 2 weeks for delivery) Large (Sold Out)" at bounding box center [849, 223] width 113 height 19
click at [886, 227] on select "Medium (Please allow 2 weeks for delivery) Large (Sold Out)" at bounding box center [849, 223] width 113 height 19
click at [909, 214] on select "Avalanche White Bentonite Grey" at bounding box center [965, 223] width 113 height 19
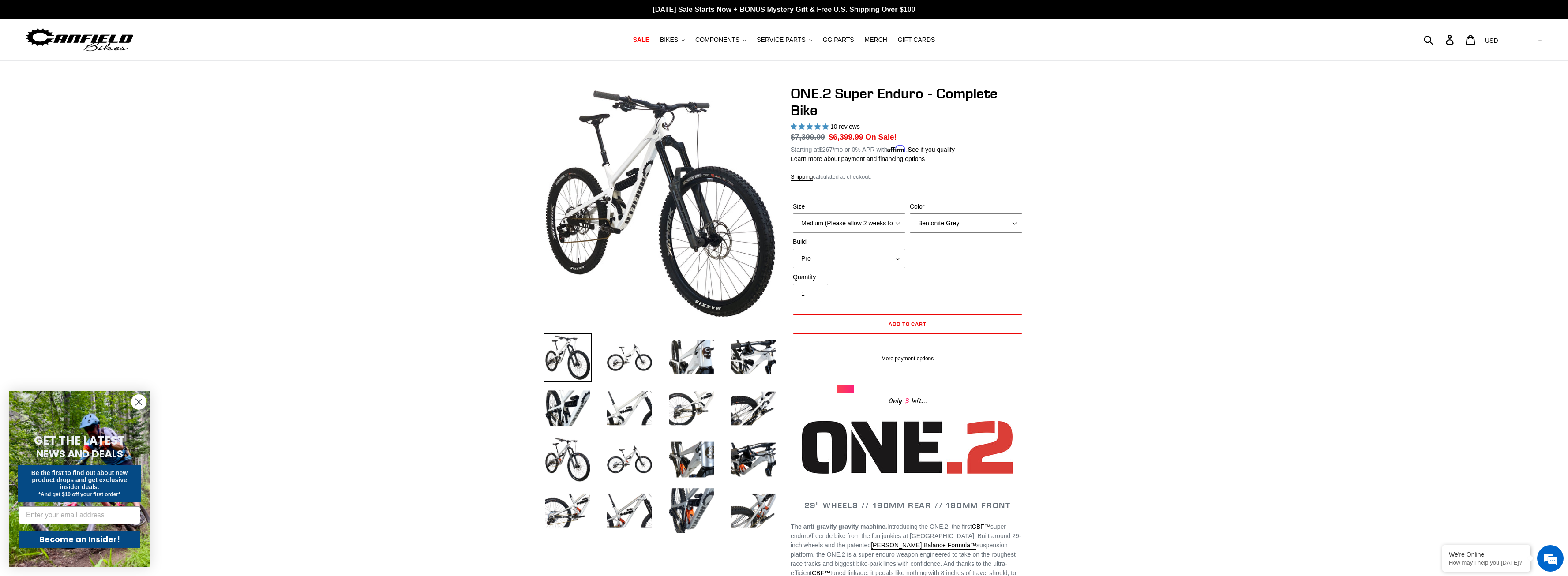
click option "Bentonite Grey" at bounding box center [0, 0] width 0 height 0
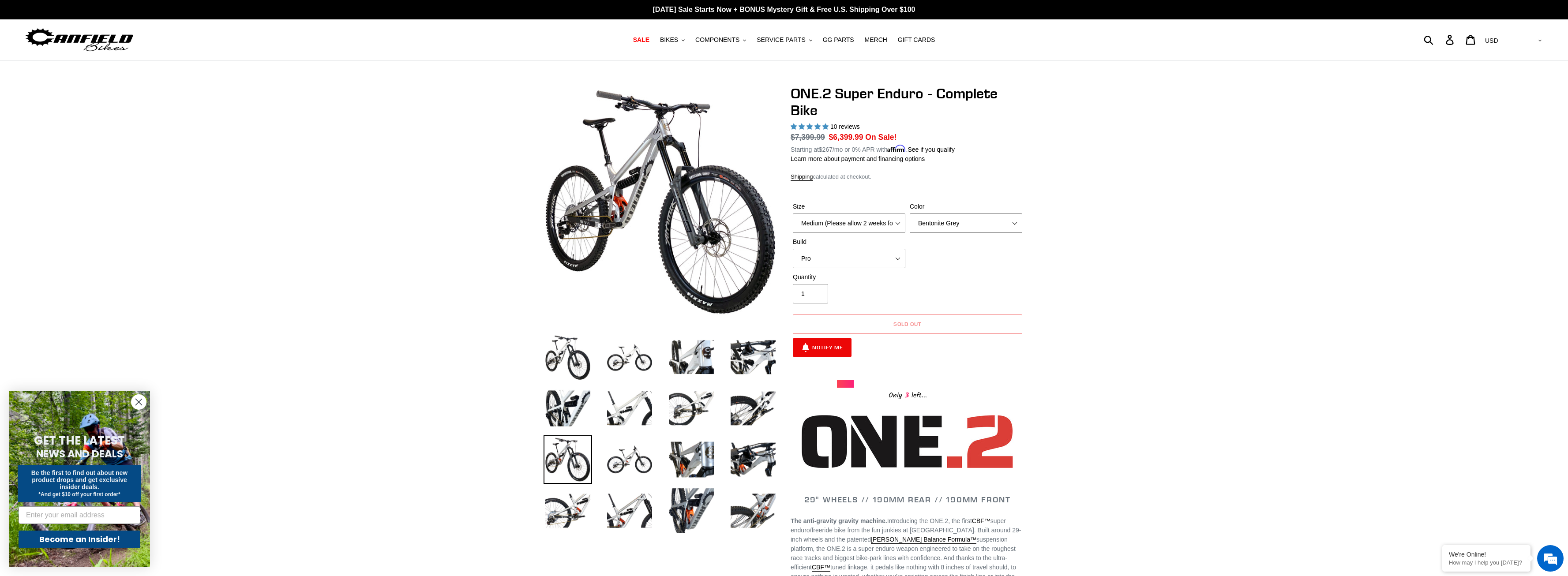
click at [909, 214] on select "Avalanche White Bentonite Grey" at bounding box center [965, 223] width 113 height 19
select select "Avalanche White"
click option "Avalanche White" at bounding box center [0, 0] width 0 height 0
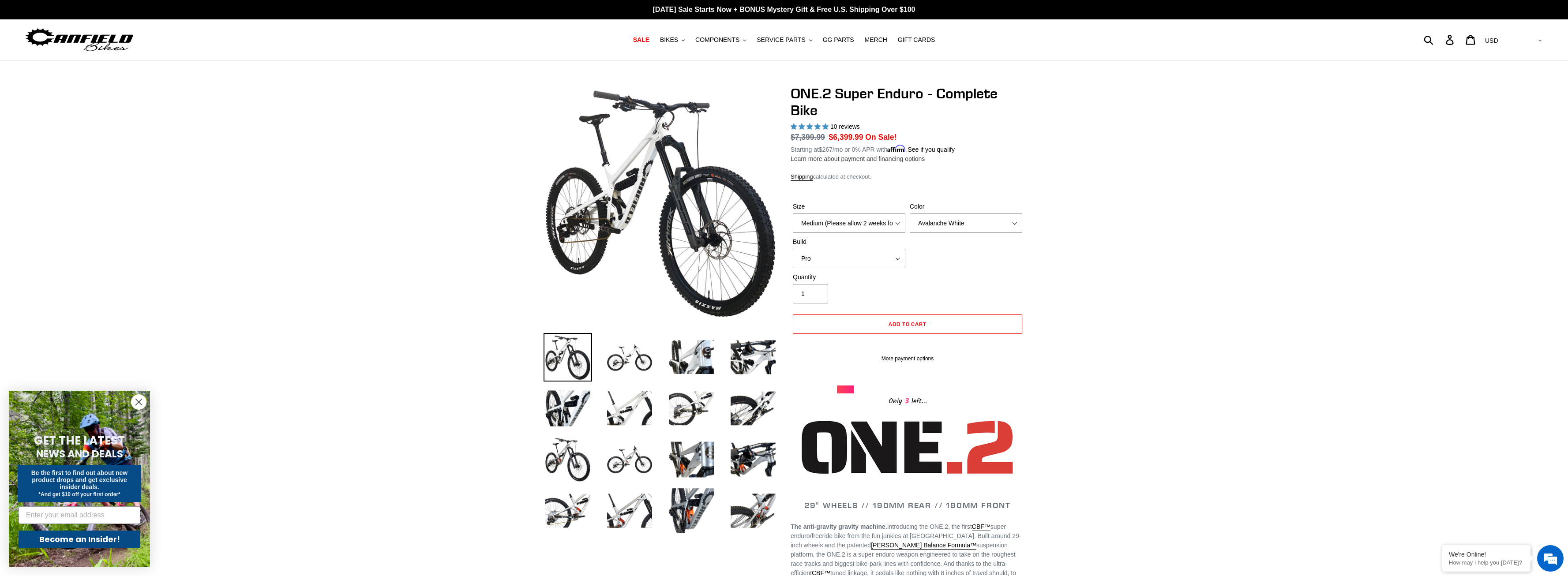
click at [877, 158] on link "Learn more about payment and financing options" at bounding box center [857, 158] width 134 height 7
